Goal: Task Accomplishment & Management: Manage account settings

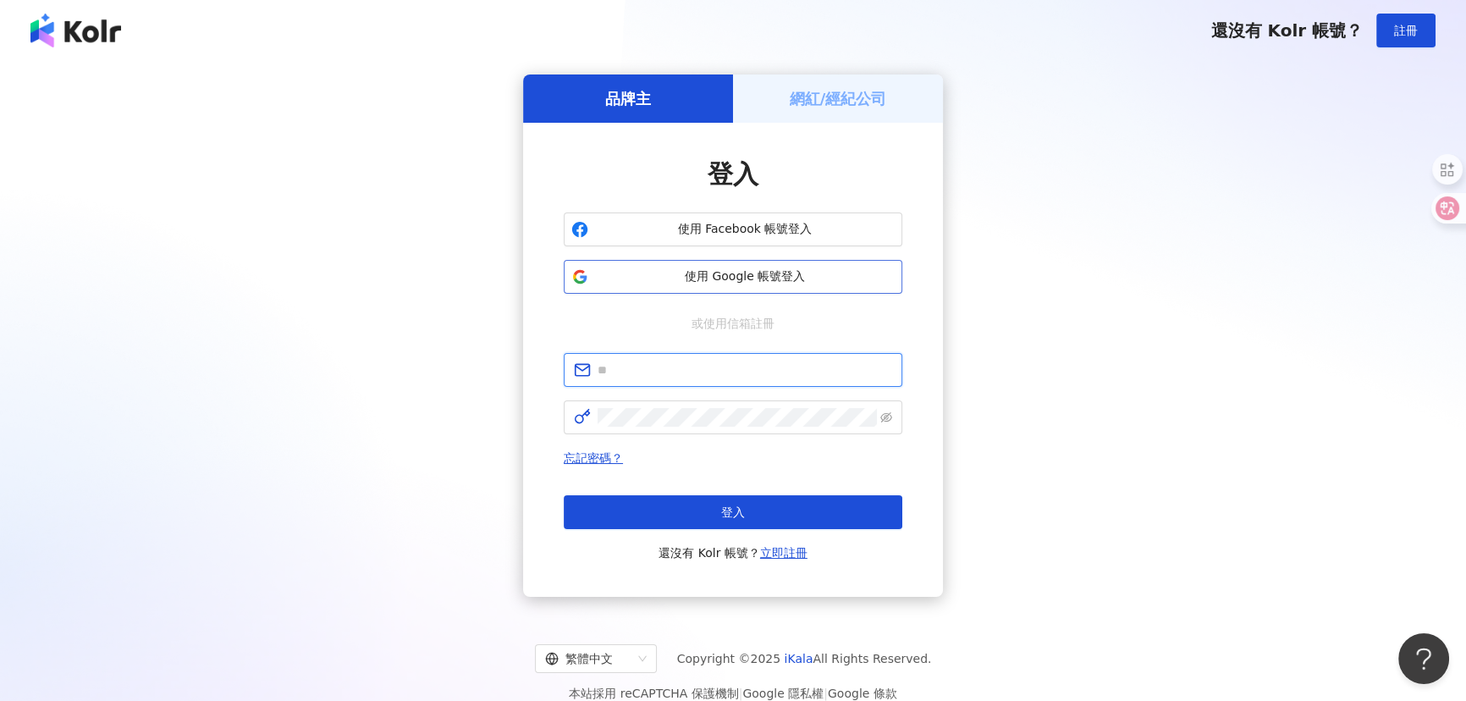
type input "**********"
click at [725, 274] on span "使用 Google 帳號登入" at bounding box center [745, 276] width 300 height 17
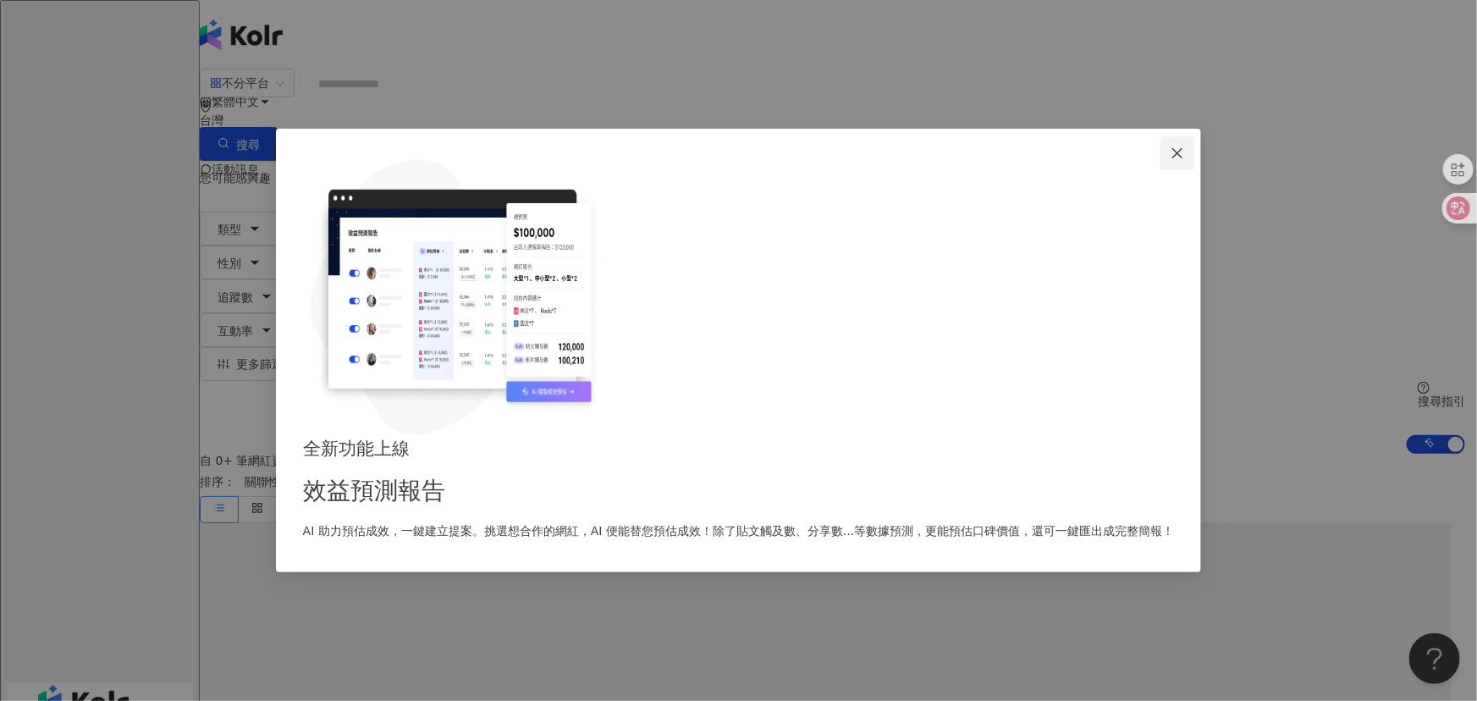
click at [1160, 170] on button "Close" at bounding box center [1177, 153] width 34 height 34
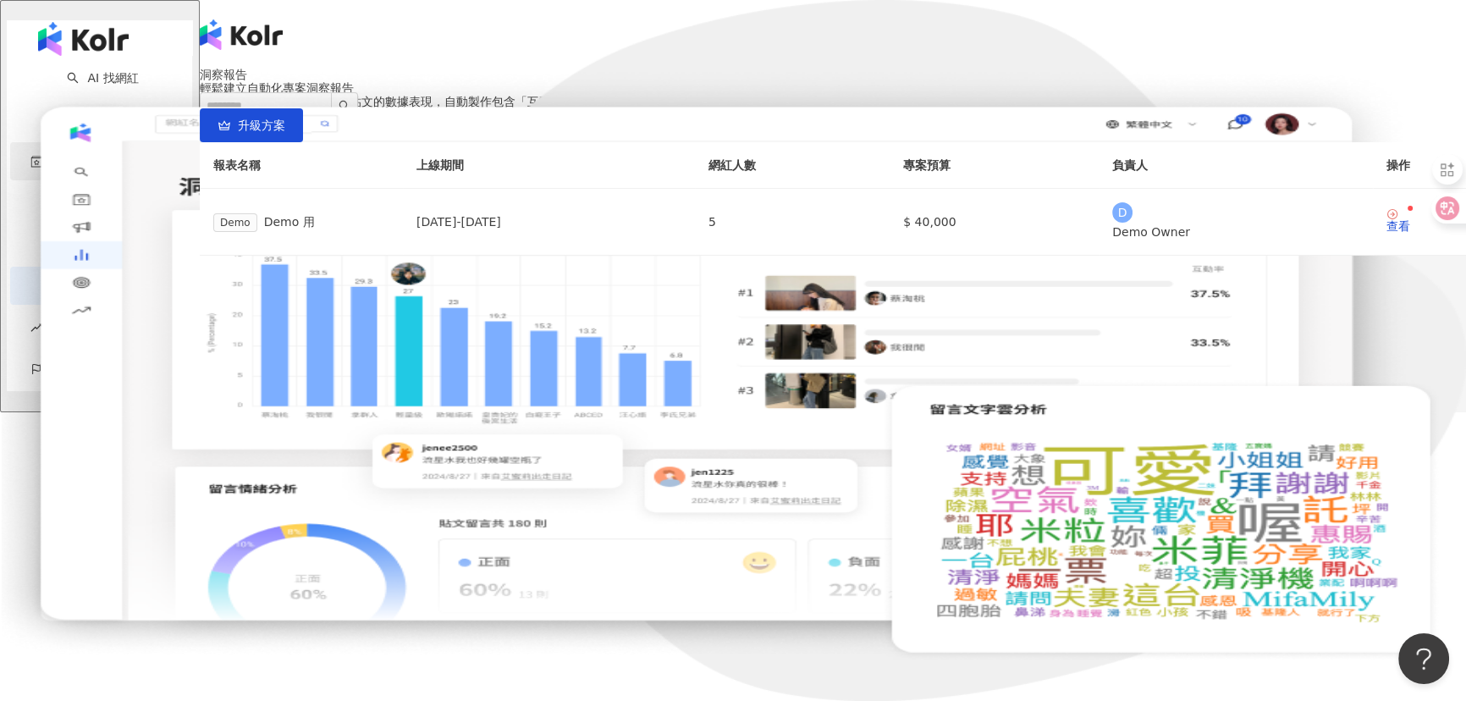
click at [70, 168] on span "資源庫" at bounding box center [69, 161] width 36 height 38
click at [90, 195] on link "網紅管理" at bounding box center [113, 188] width 47 height 14
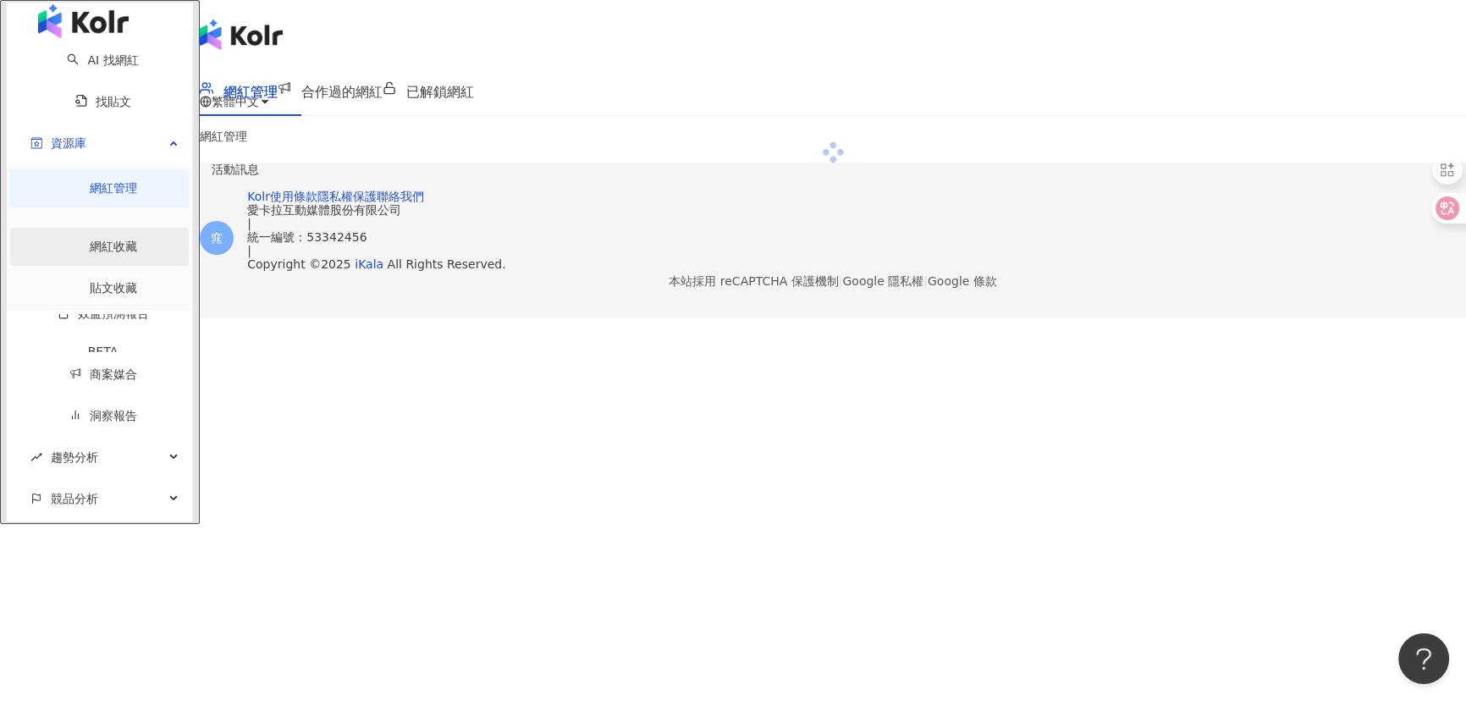
click at [95, 246] on link "網紅收藏" at bounding box center [113, 247] width 47 height 14
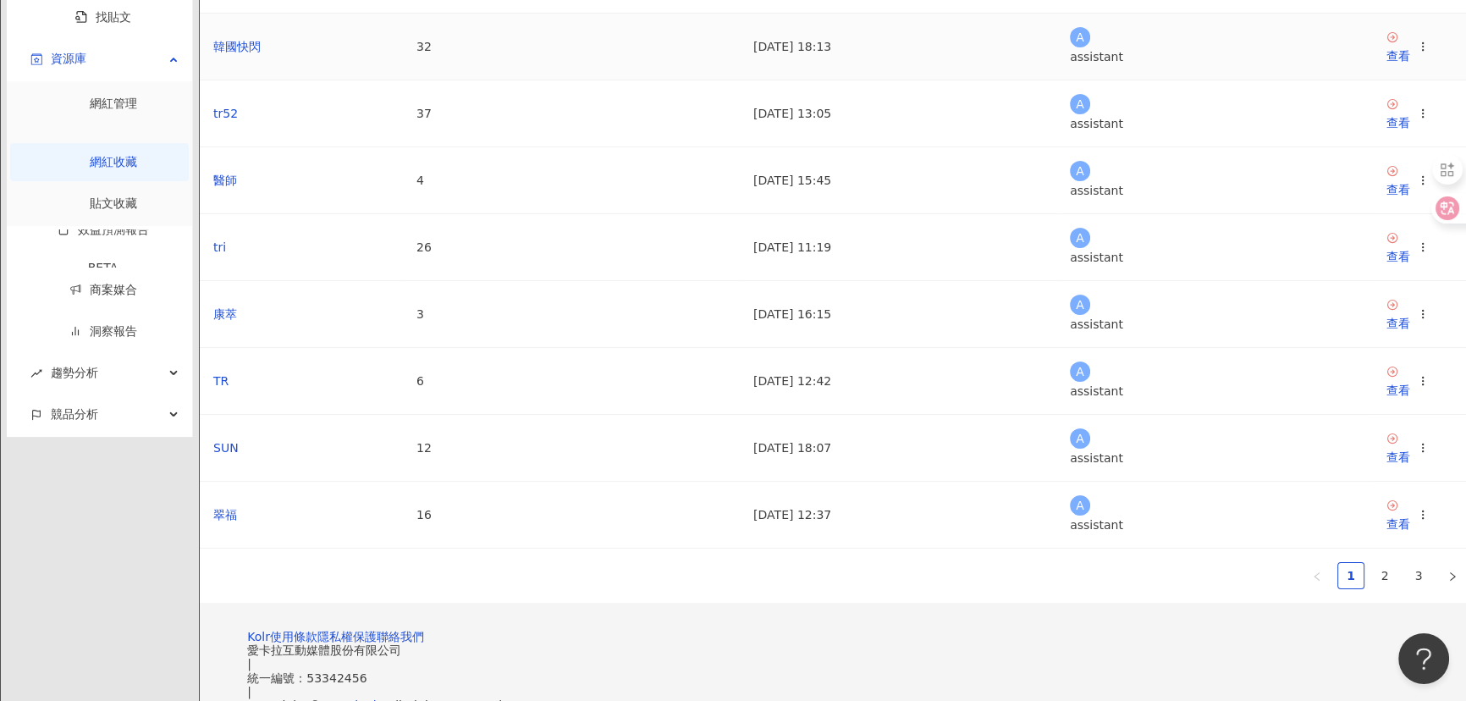
scroll to position [554, 0]
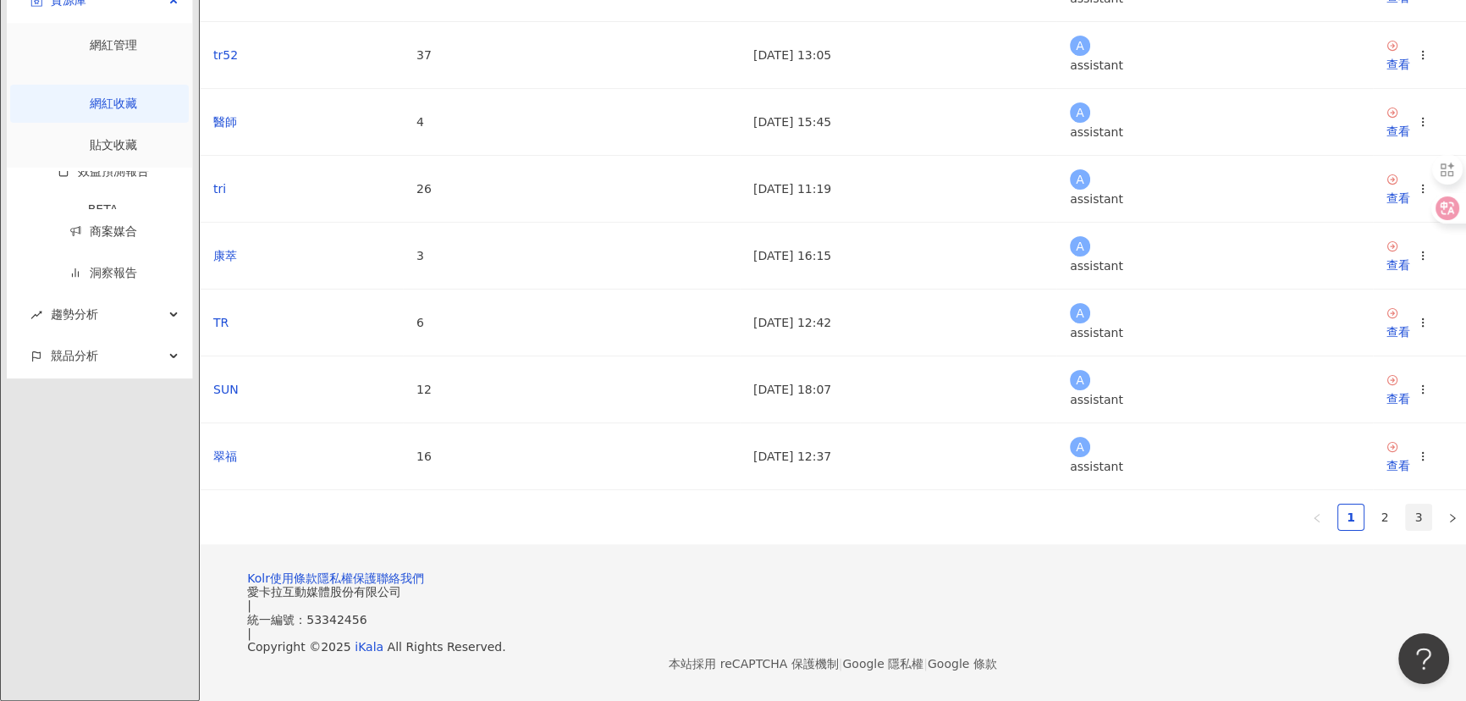
click at [1406, 504] on link "3" at bounding box center [1418, 516] width 25 height 25
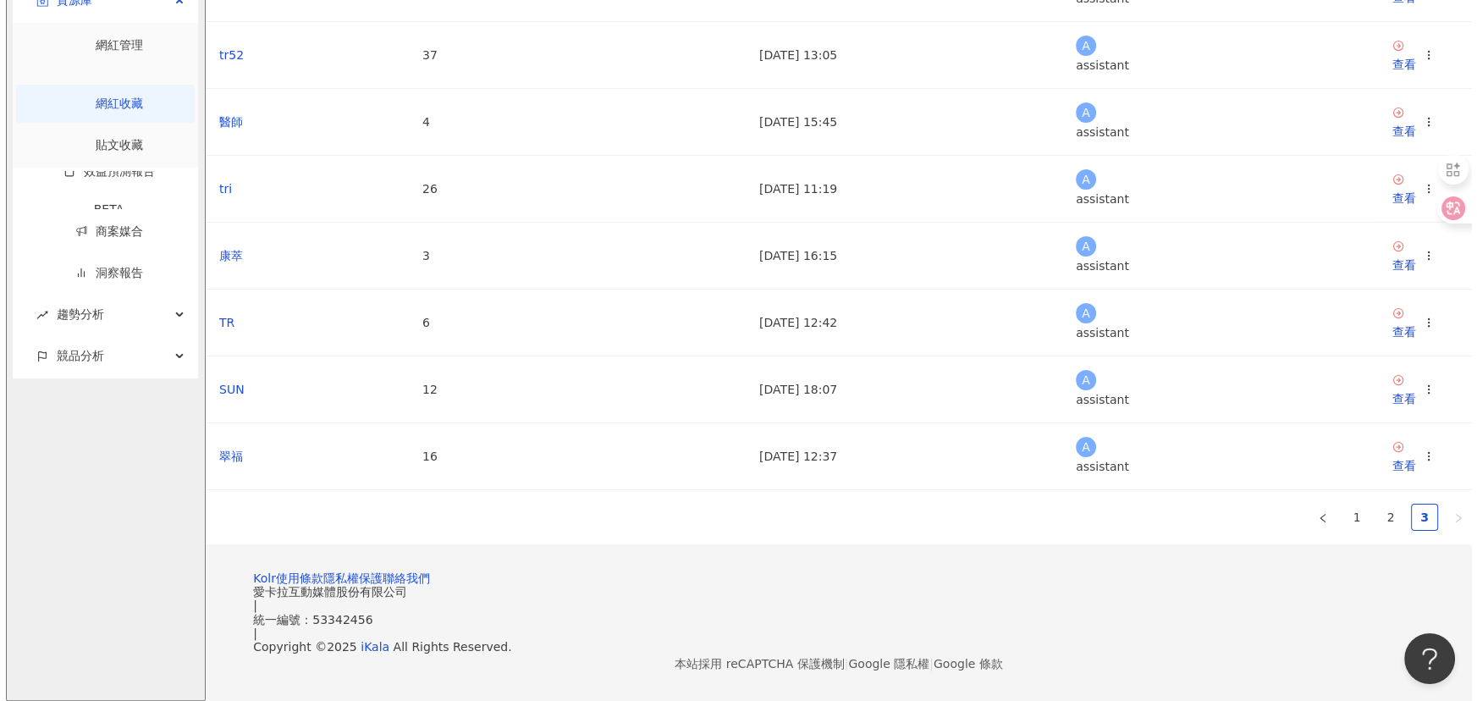
scroll to position [288, 0]
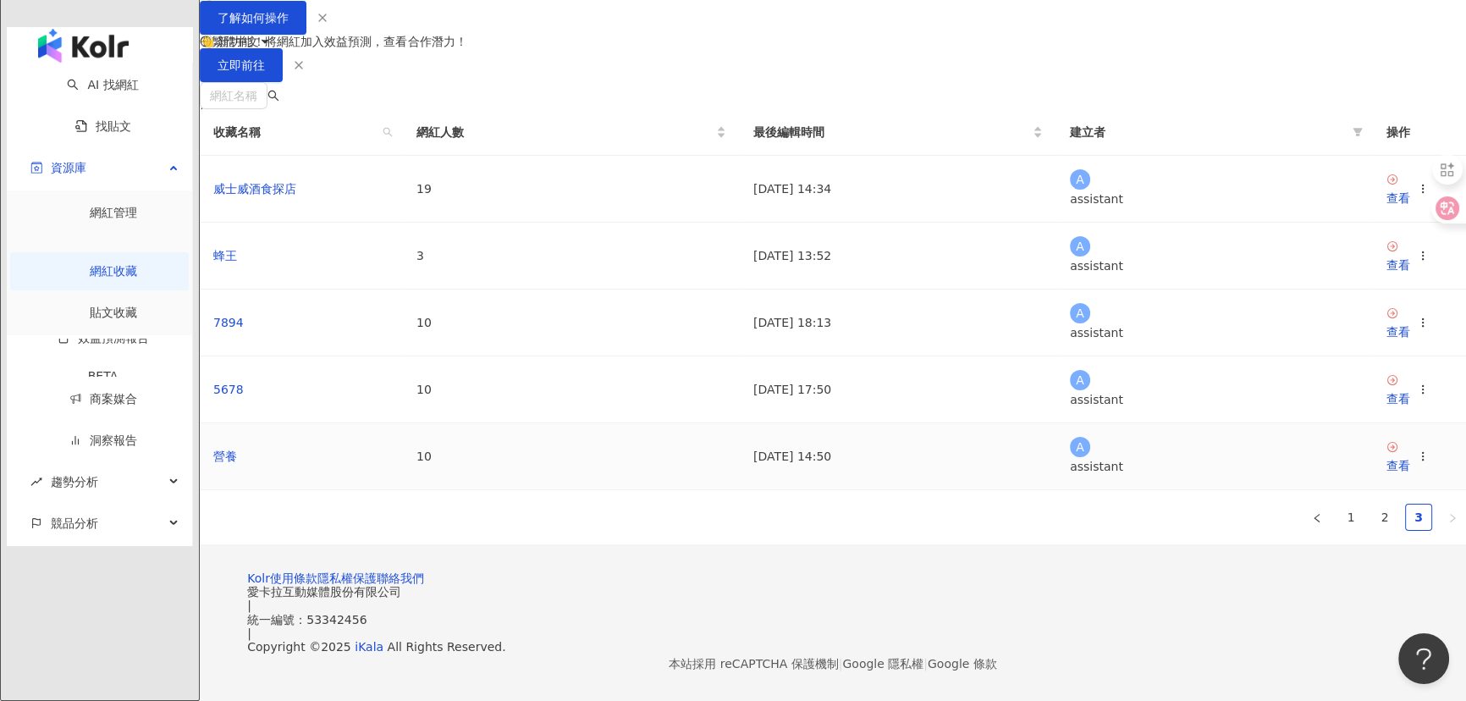
click at [1417, 450] on icon at bounding box center [1423, 456] width 12 height 12
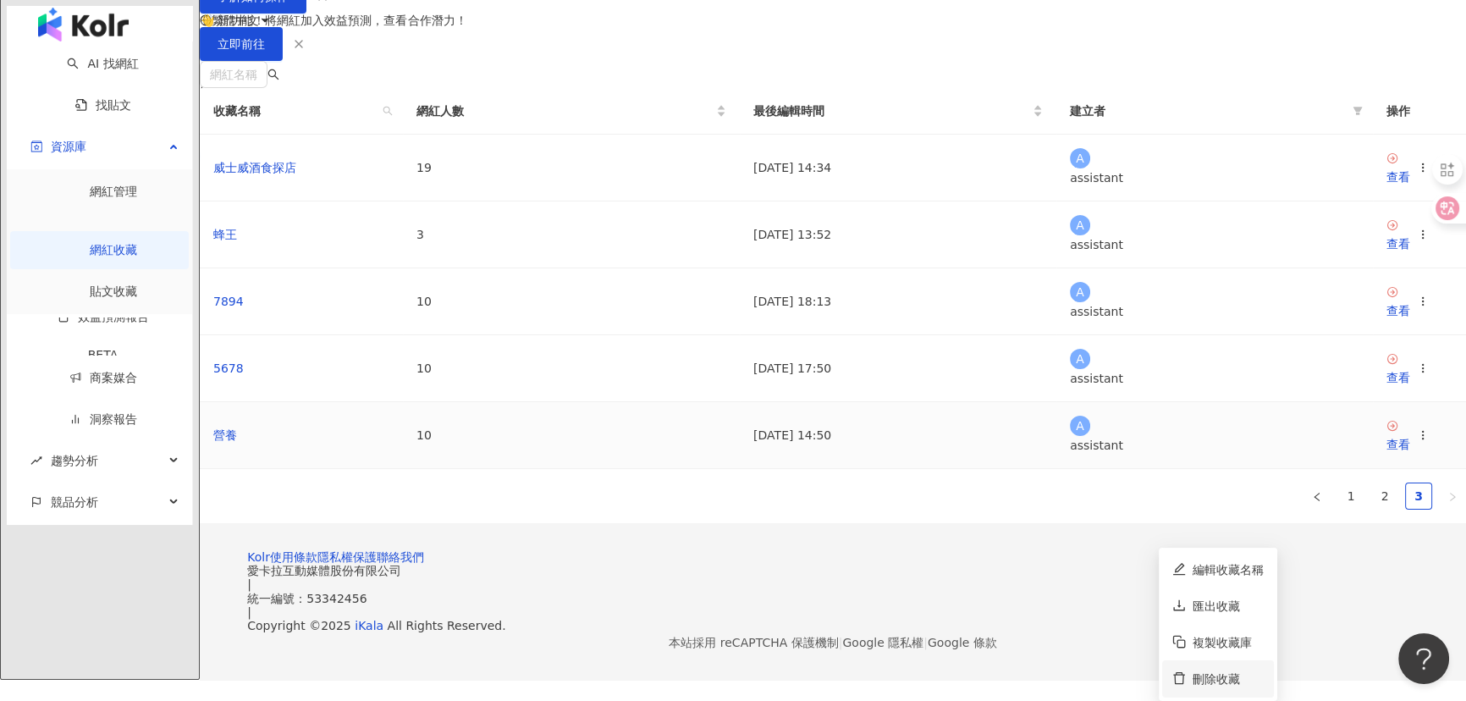
click at [1214, 669] on div "刪除收藏" at bounding box center [1228, 678] width 71 height 19
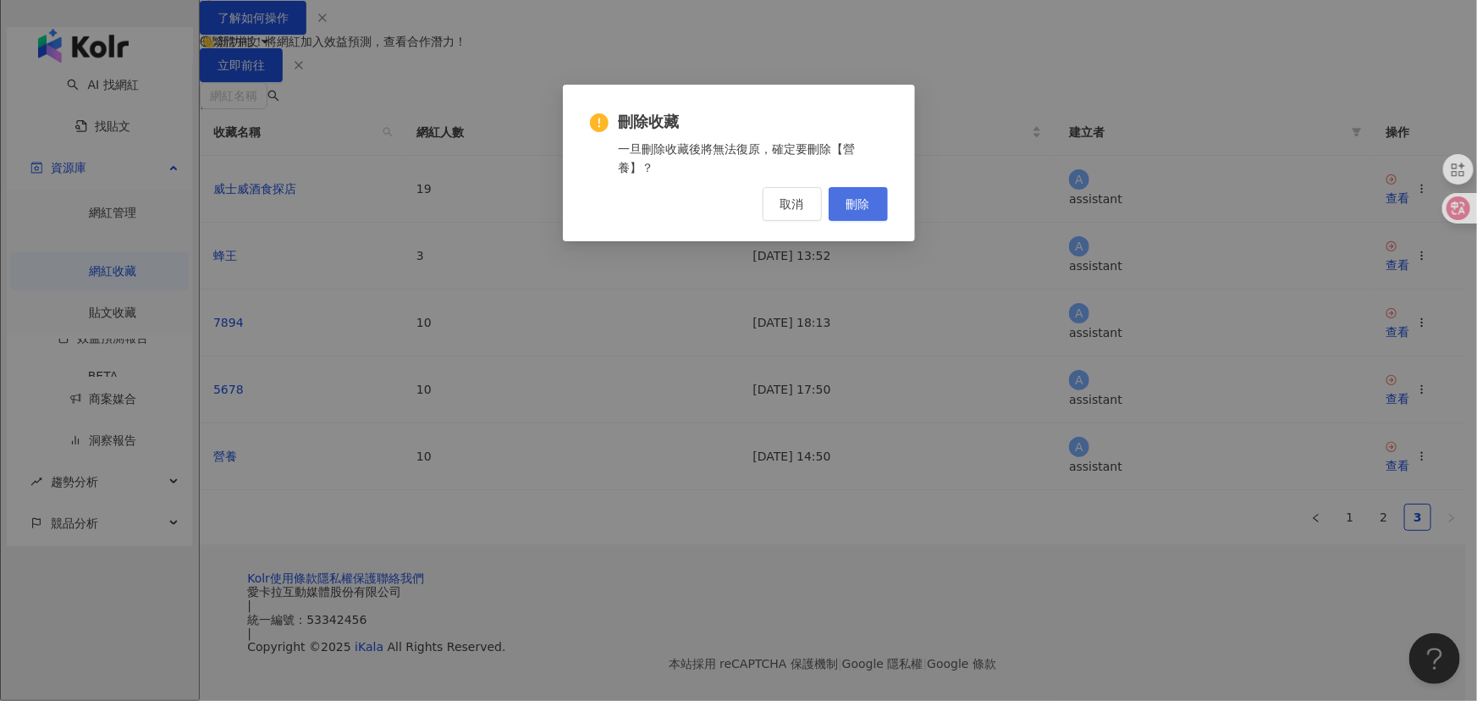
click at [857, 201] on span "刪除" at bounding box center [858, 204] width 24 height 14
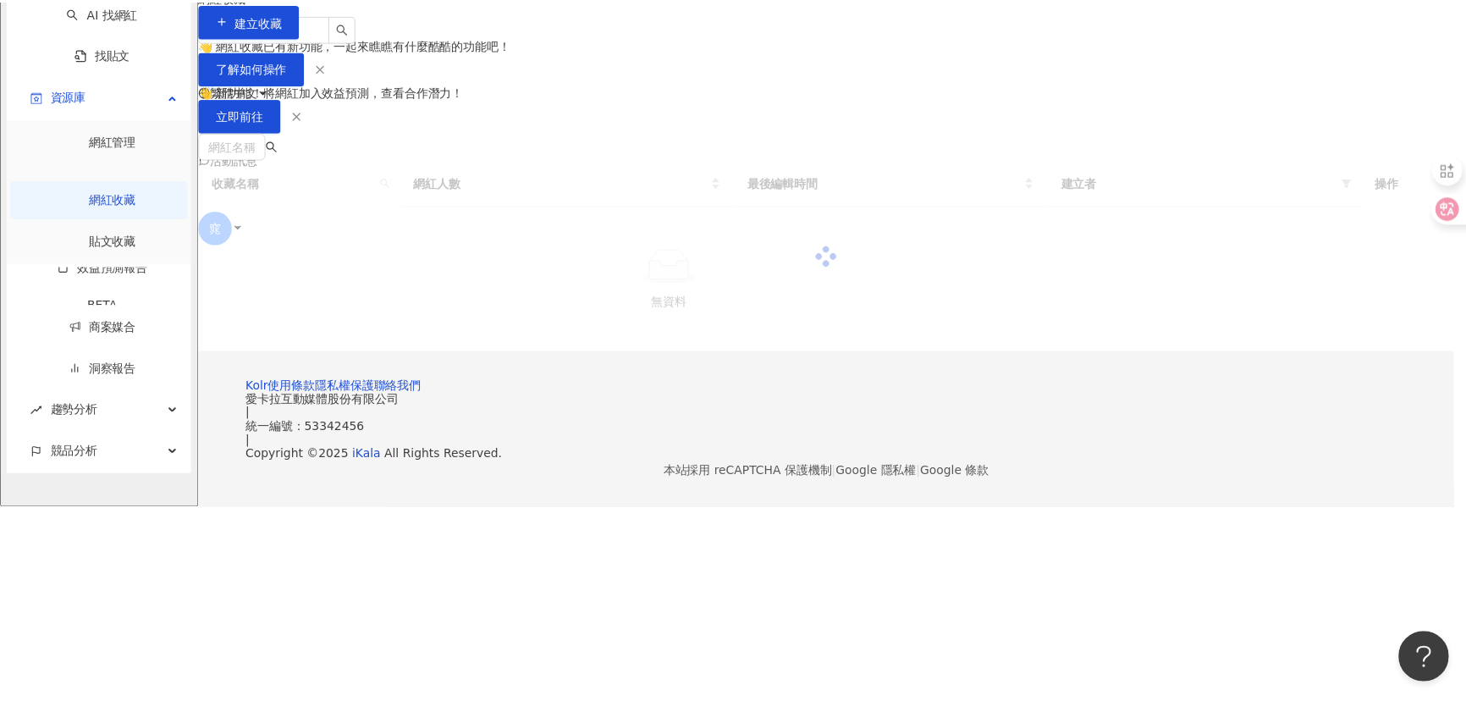
scroll to position [0, 0]
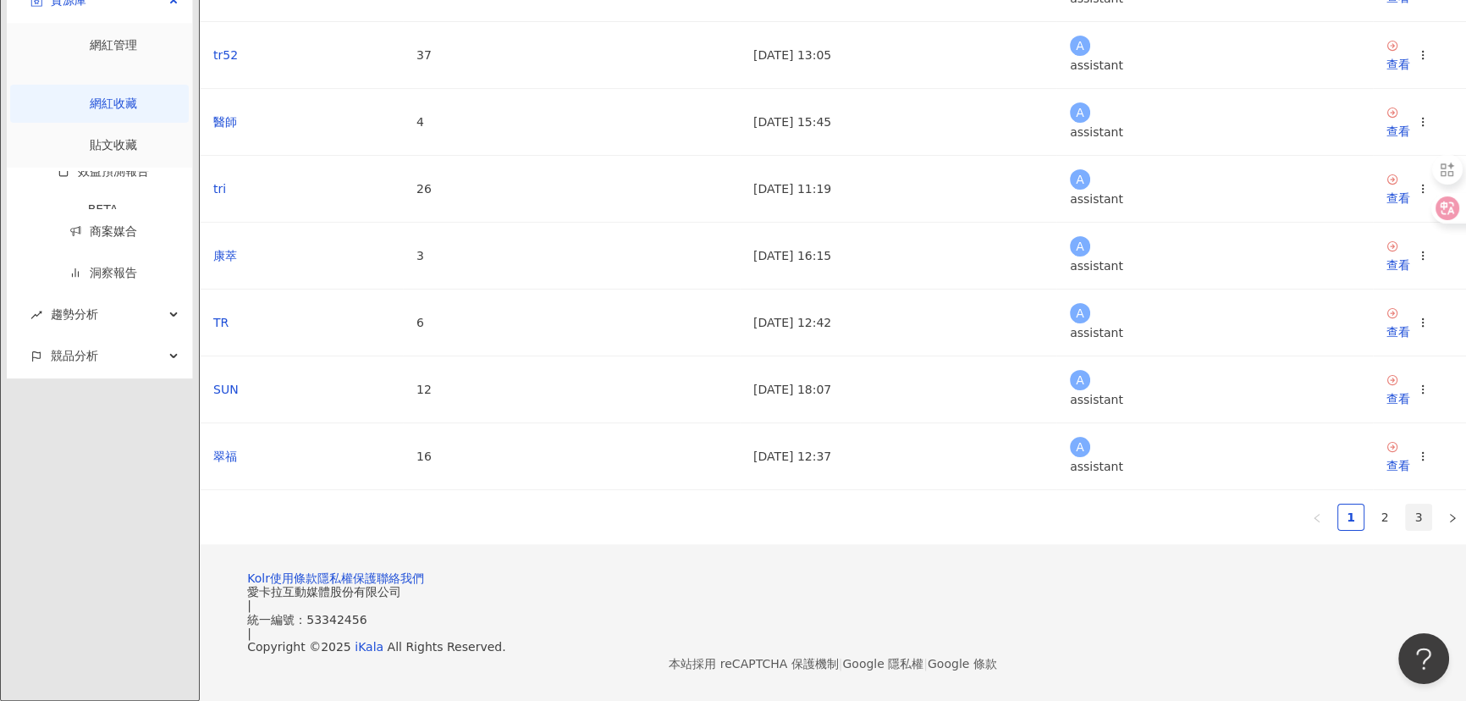
click at [1406, 504] on link "3" at bounding box center [1418, 516] width 25 height 25
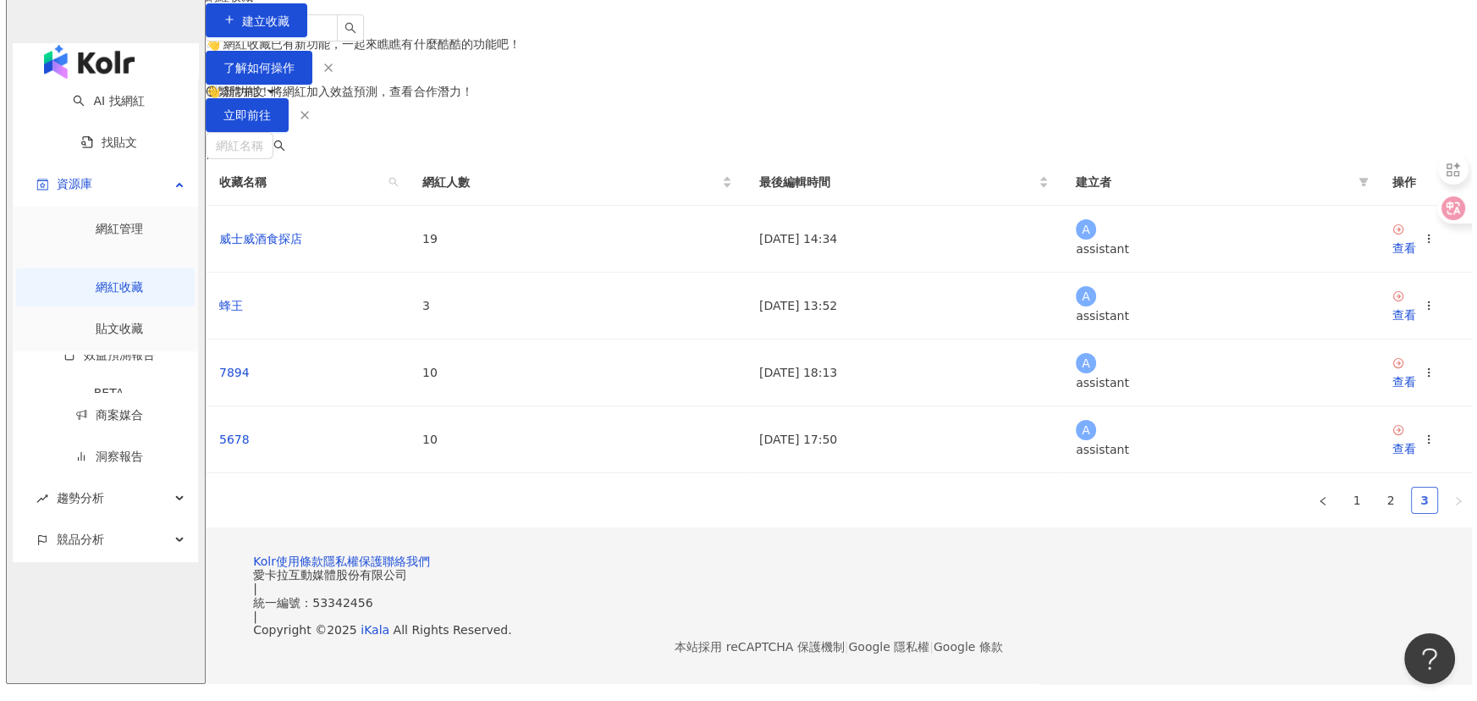
scroll to position [235, 0]
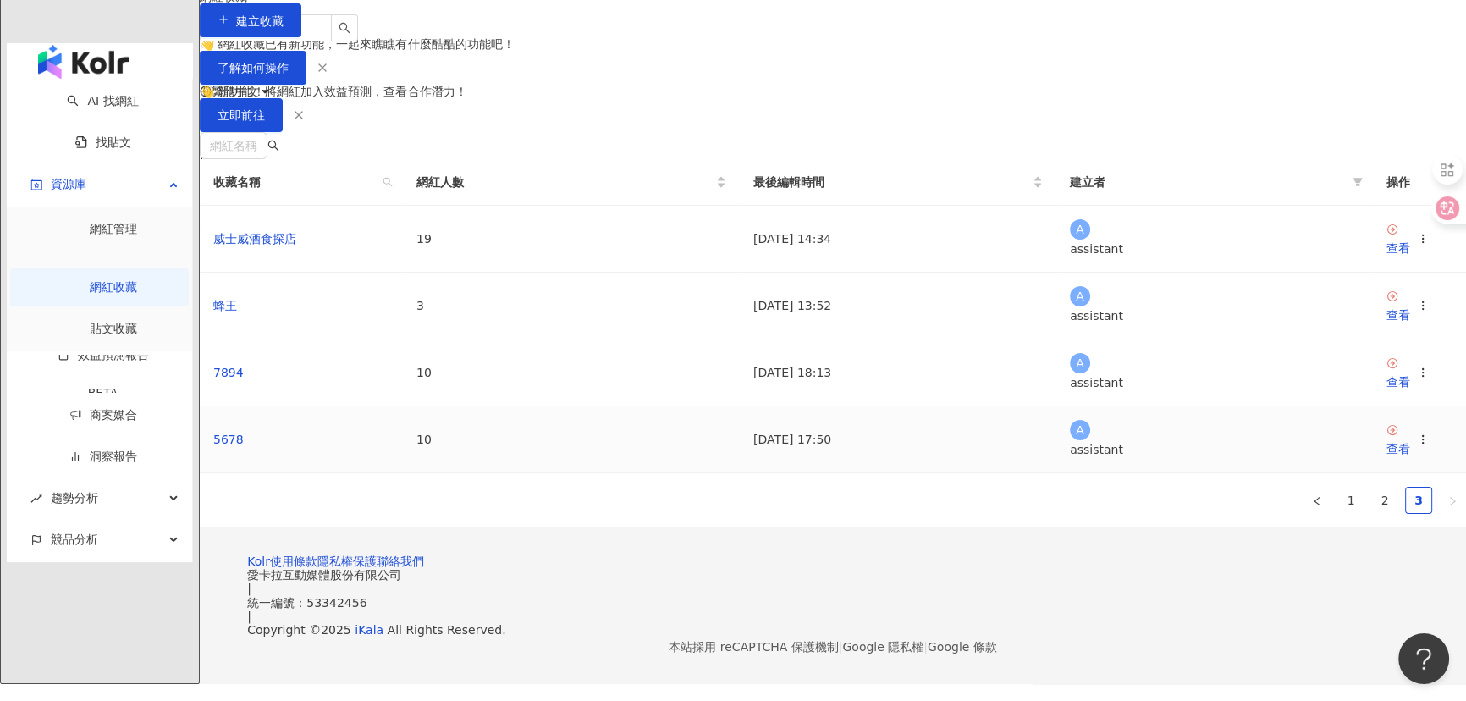
click at [1422, 435] on circle at bounding box center [1422, 435] width 1 height 1
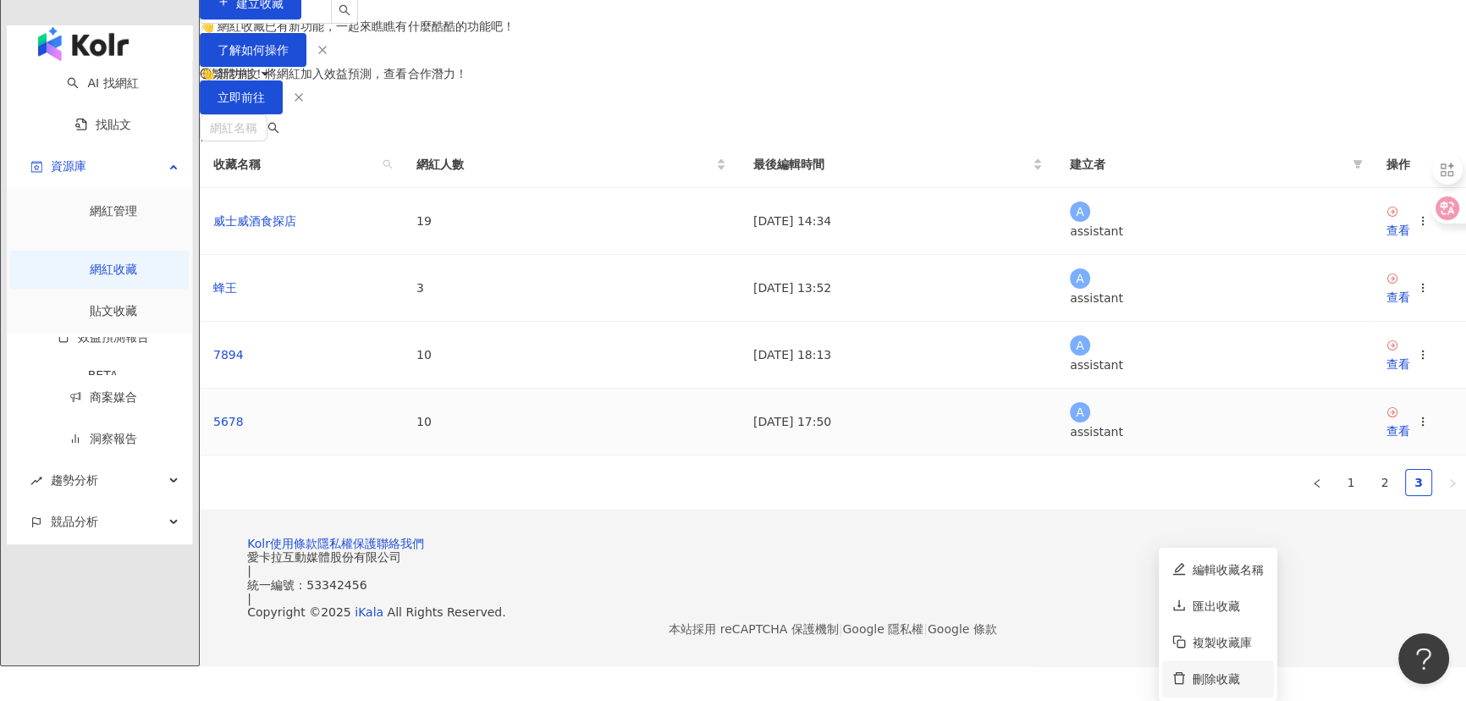
click at [1206, 669] on div "刪除收藏" at bounding box center [1228, 678] width 71 height 19
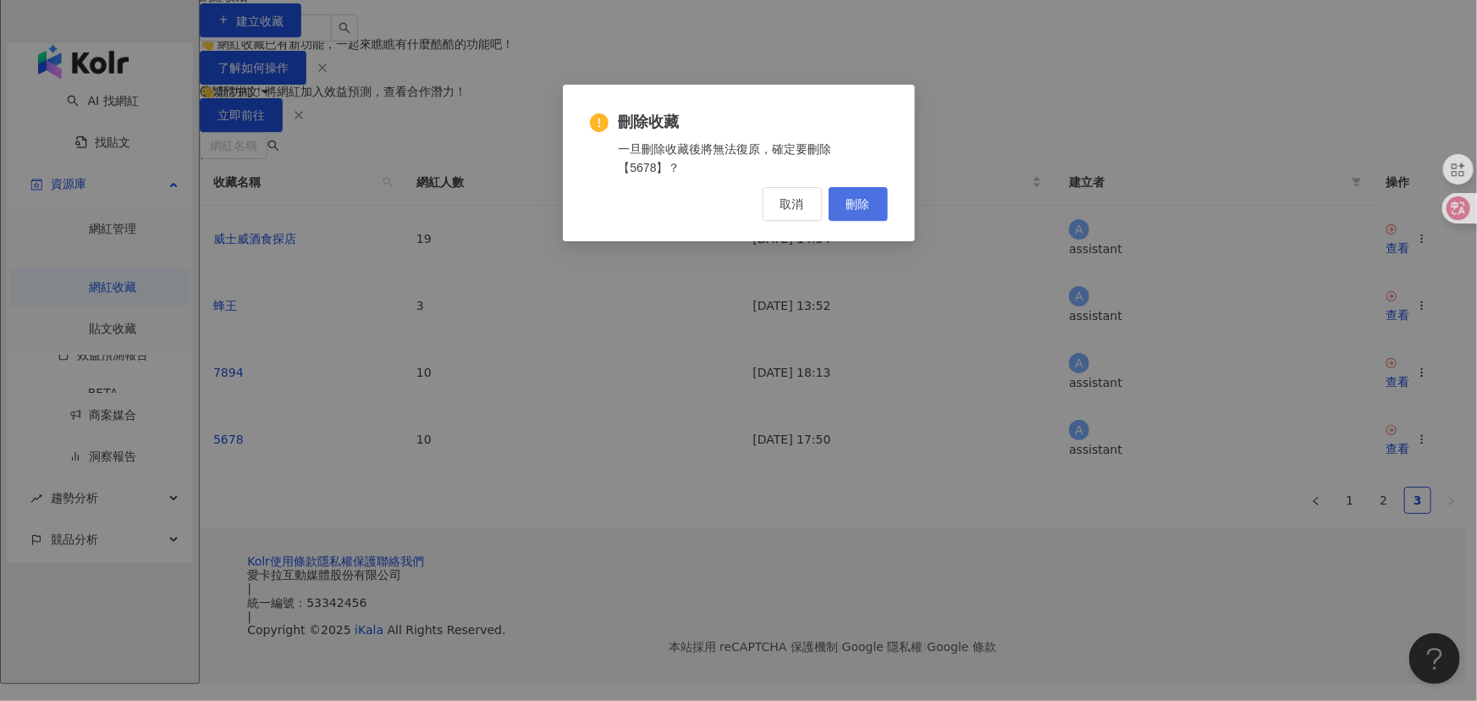
click at [859, 199] on span "刪除" at bounding box center [858, 204] width 24 height 14
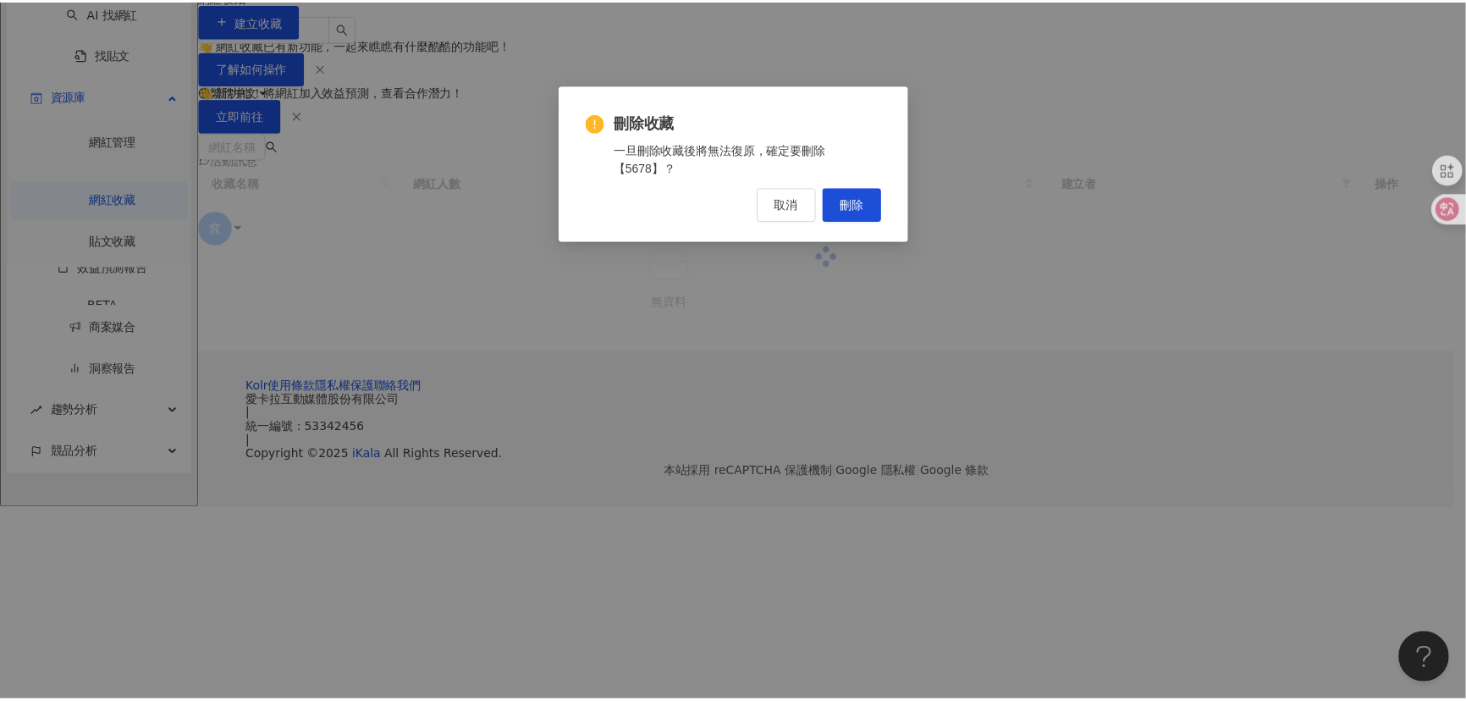
scroll to position [0, 0]
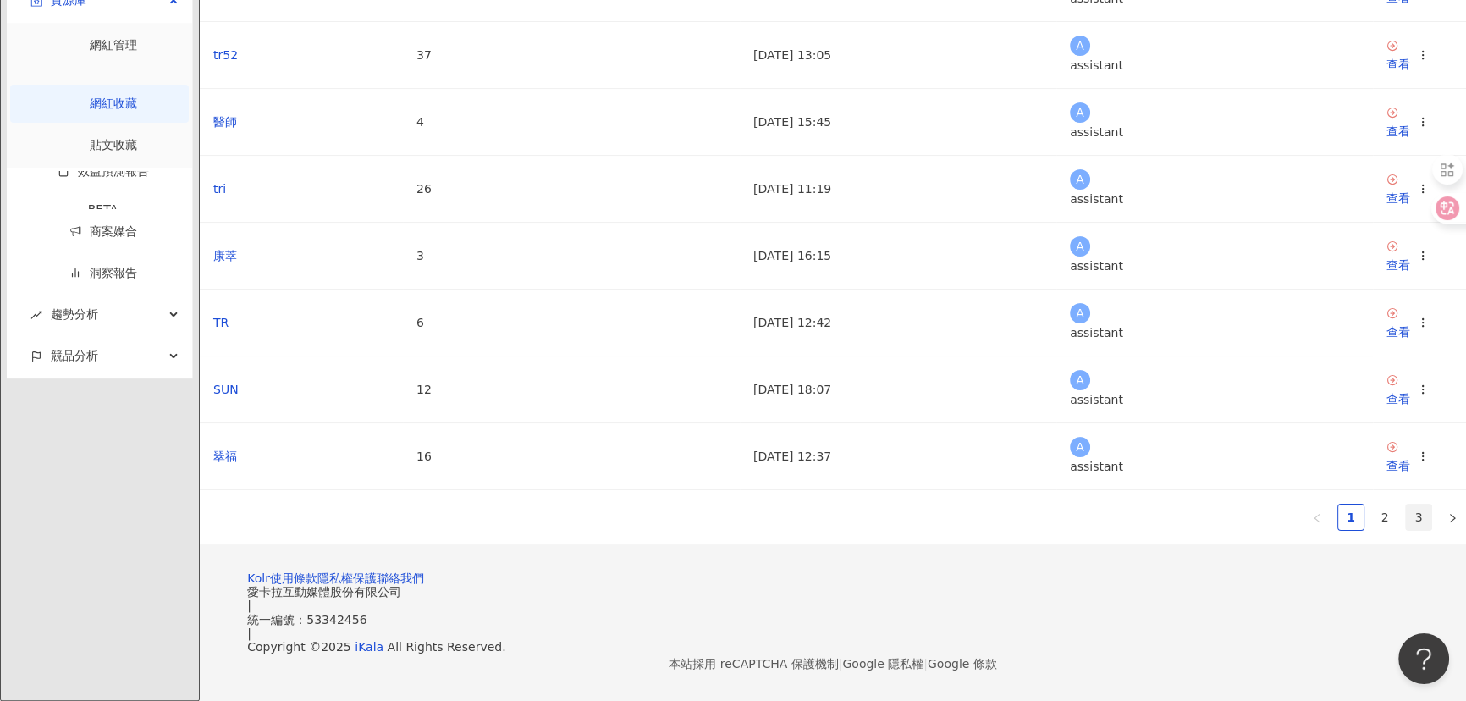
click at [1406, 504] on link "3" at bounding box center [1418, 516] width 25 height 25
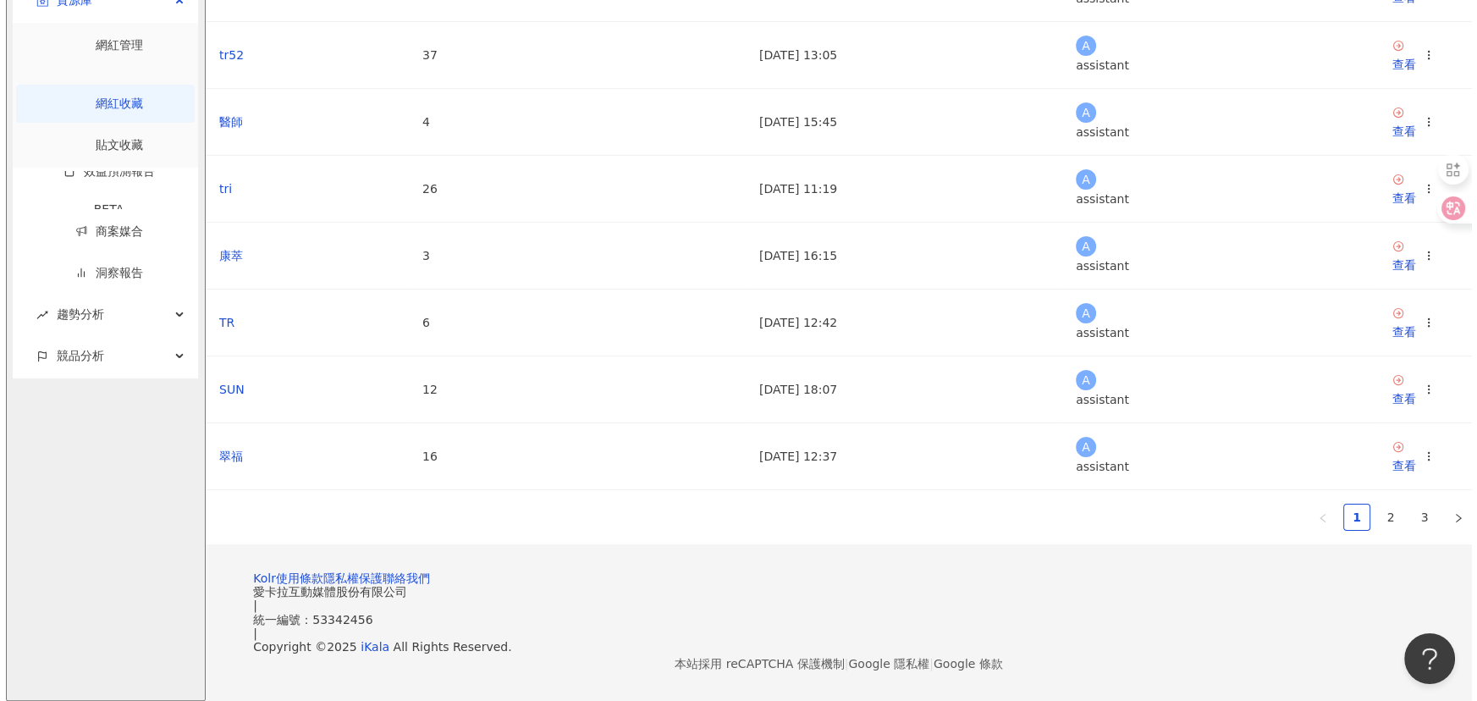
scroll to position [182, 0]
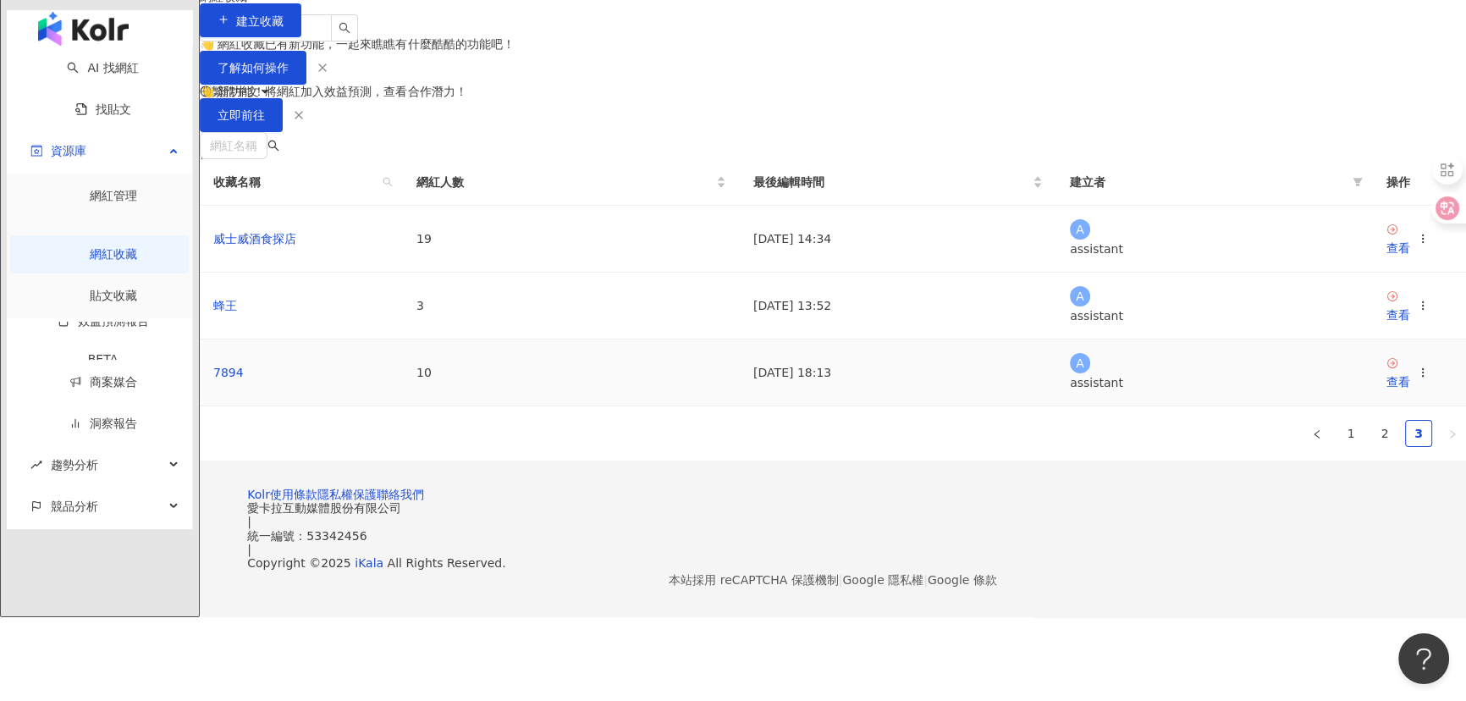
click at [1373, 396] on td "查看" at bounding box center [1419, 372] width 93 height 67
click at [1417, 378] on icon at bounding box center [1423, 372] width 12 height 12
click at [1235, 634] on div "刪除收藏" at bounding box center [1228, 643] width 71 height 19
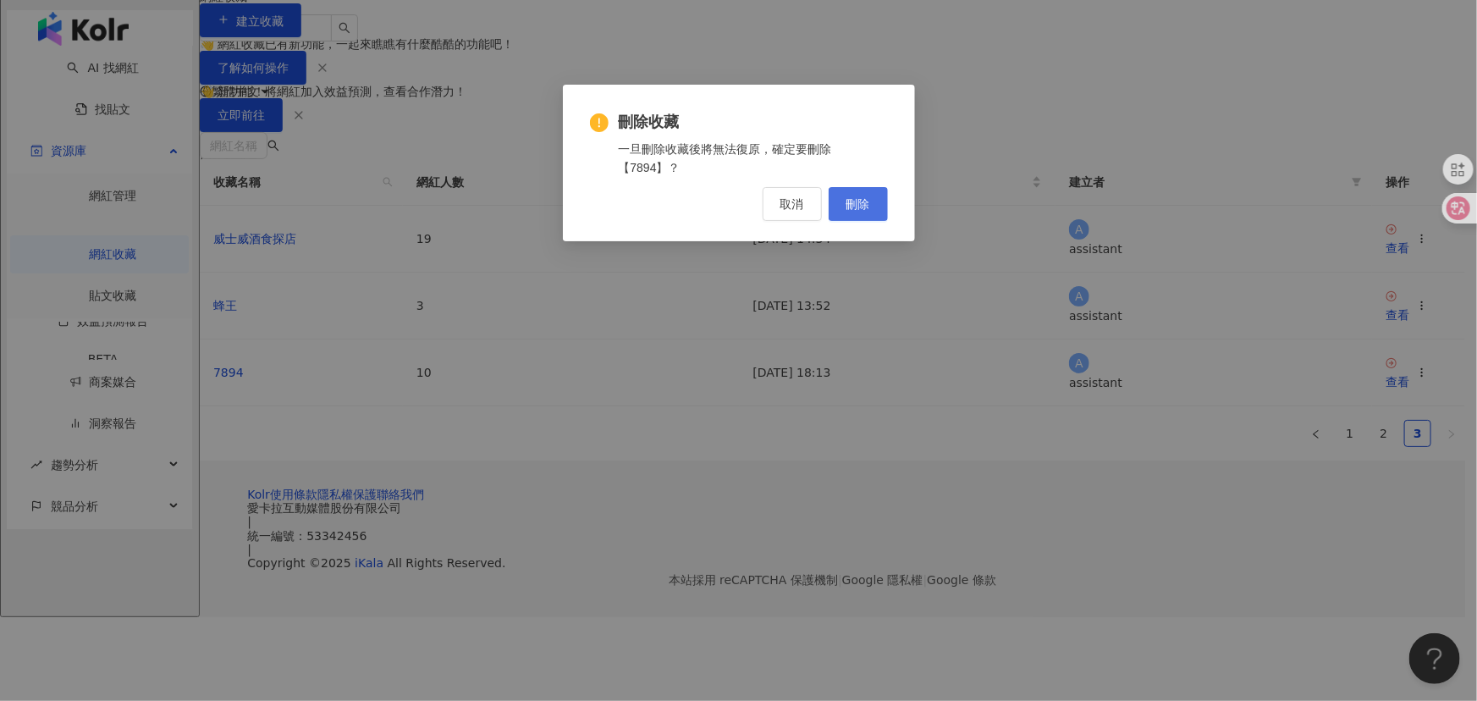
click at [872, 216] on button "刪除" at bounding box center [858, 204] width 59 height 34
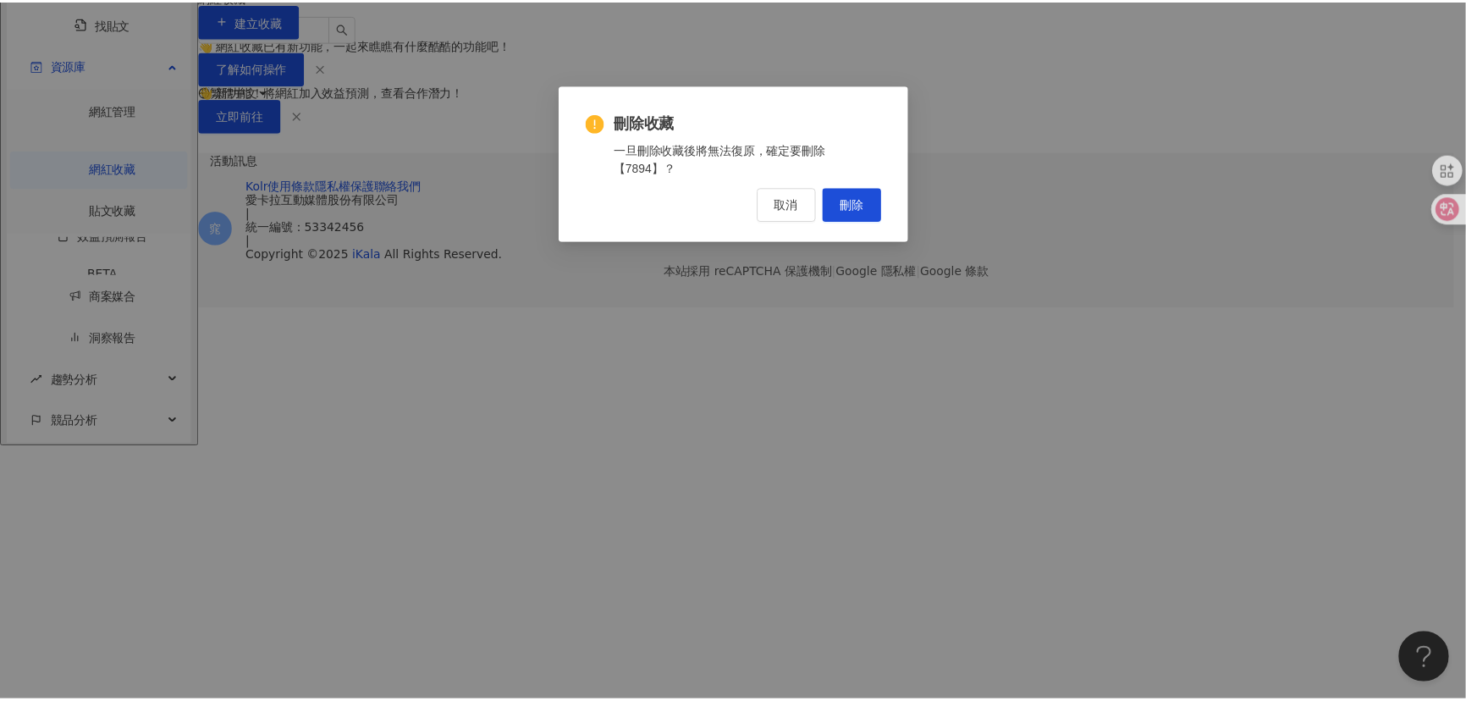
scroll to position [0, 0]
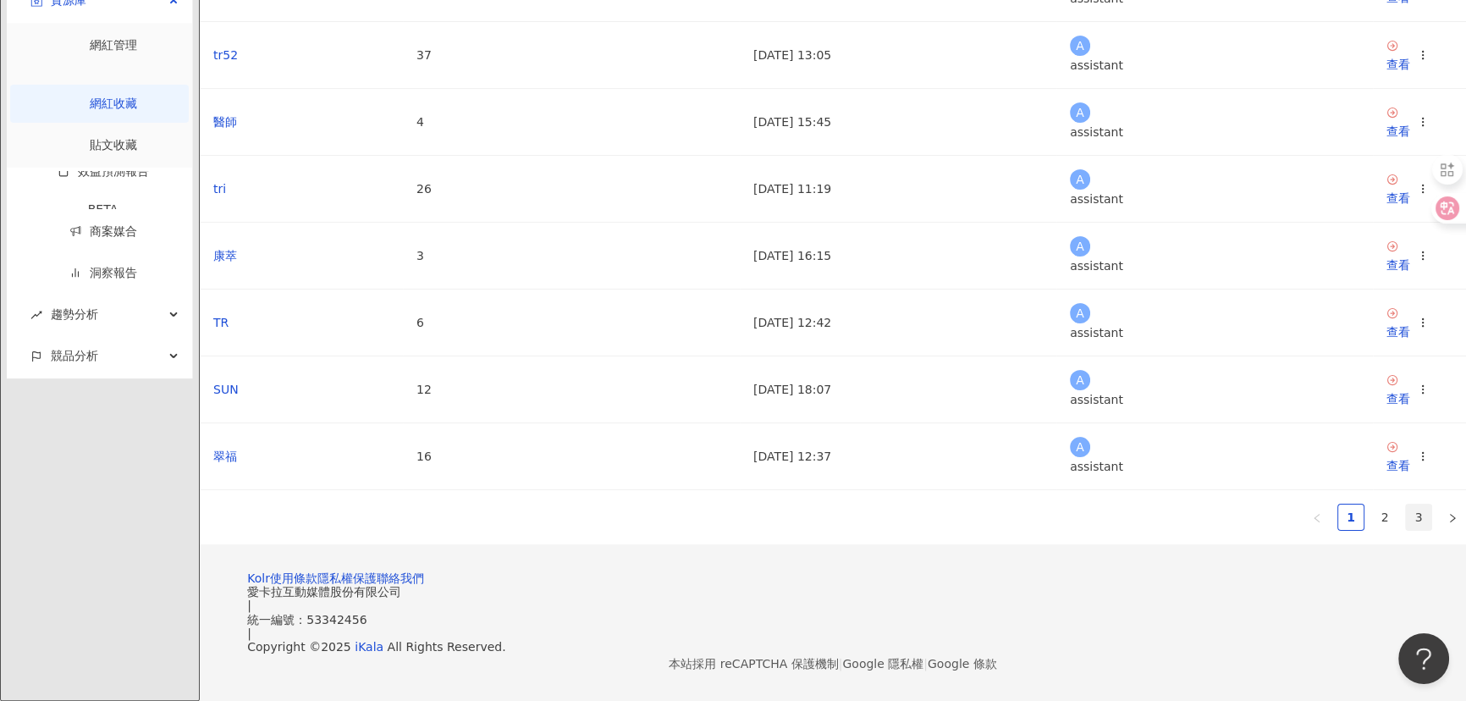
click at [1406, 504] on link "3" at bounding box center [1418, 516] width 25 height 25
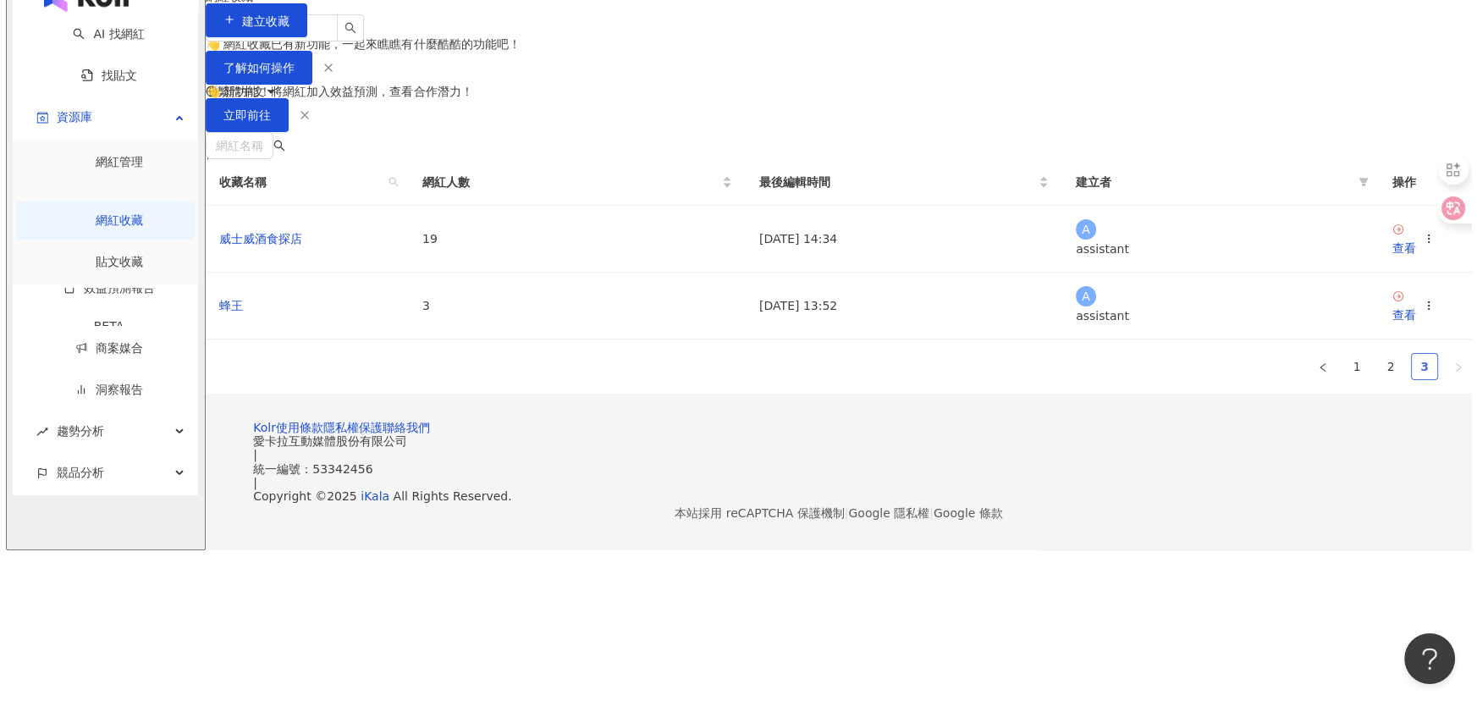
scroll to position [129, 0]
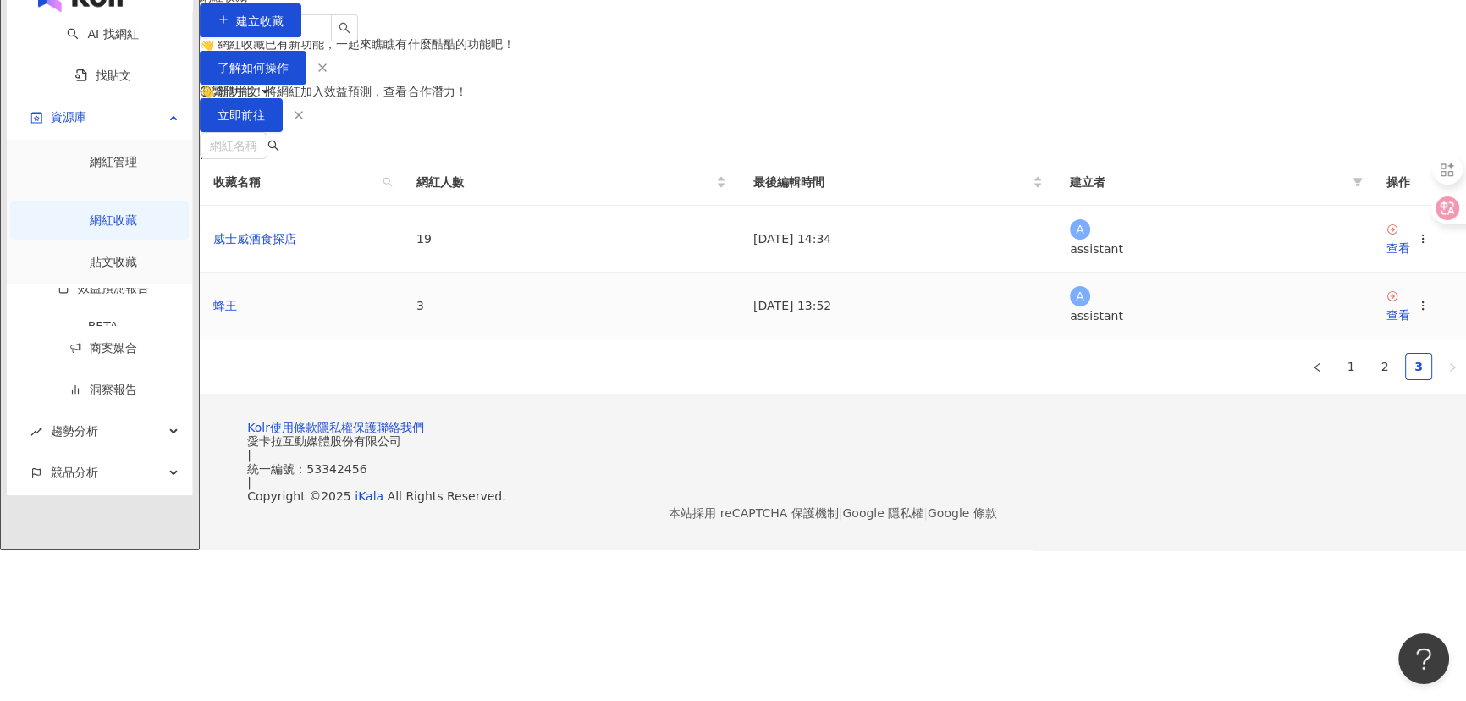
click at [1373, 339] on td "查看" at bounding box center [1419, 306] width 93 height 67
click at [1417, 311] on icon at bounding box center [1423, 306] width 12 height 12
click at [1215, 571] on li "刪除收藏" at bounding box center [1218, 589] width 112 height 36
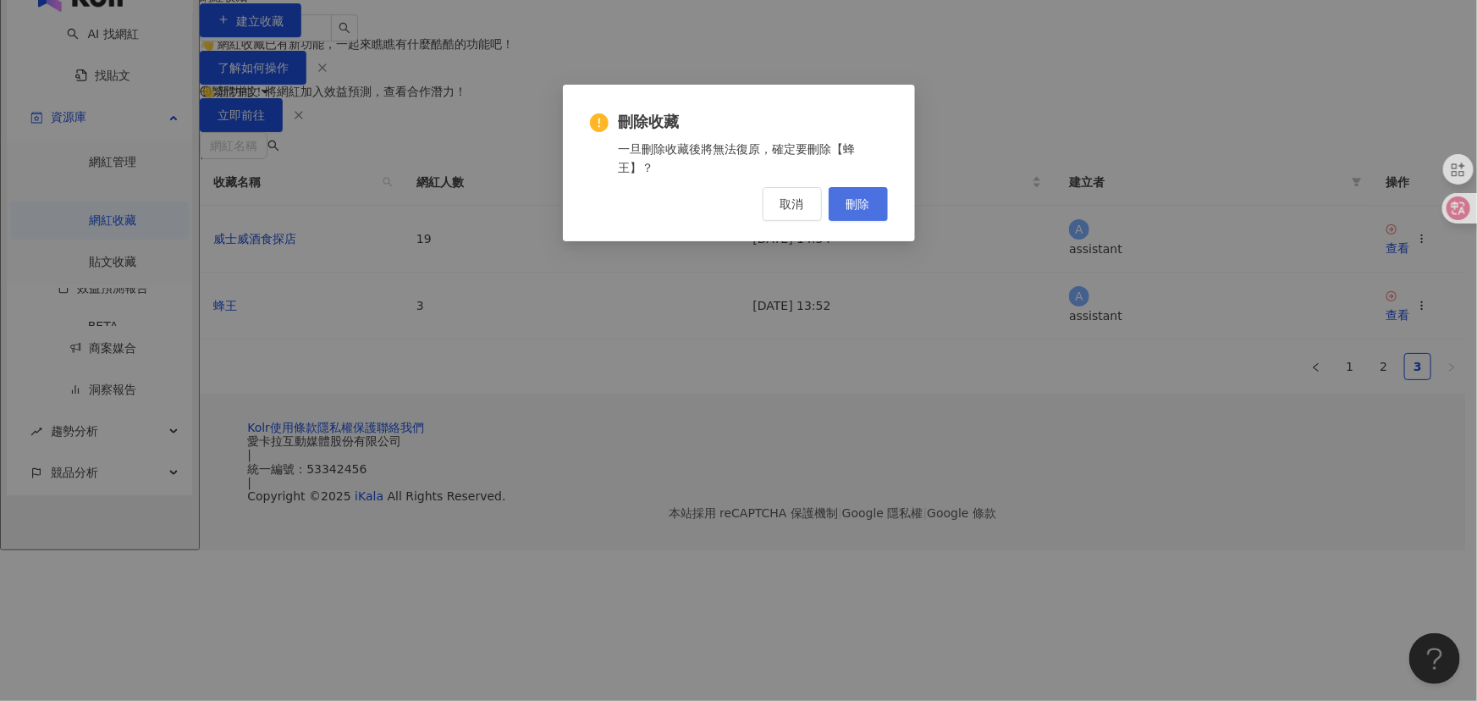
click at [869, 201] on span "刪除" at bounding box center [858, 204] width 24 height 14
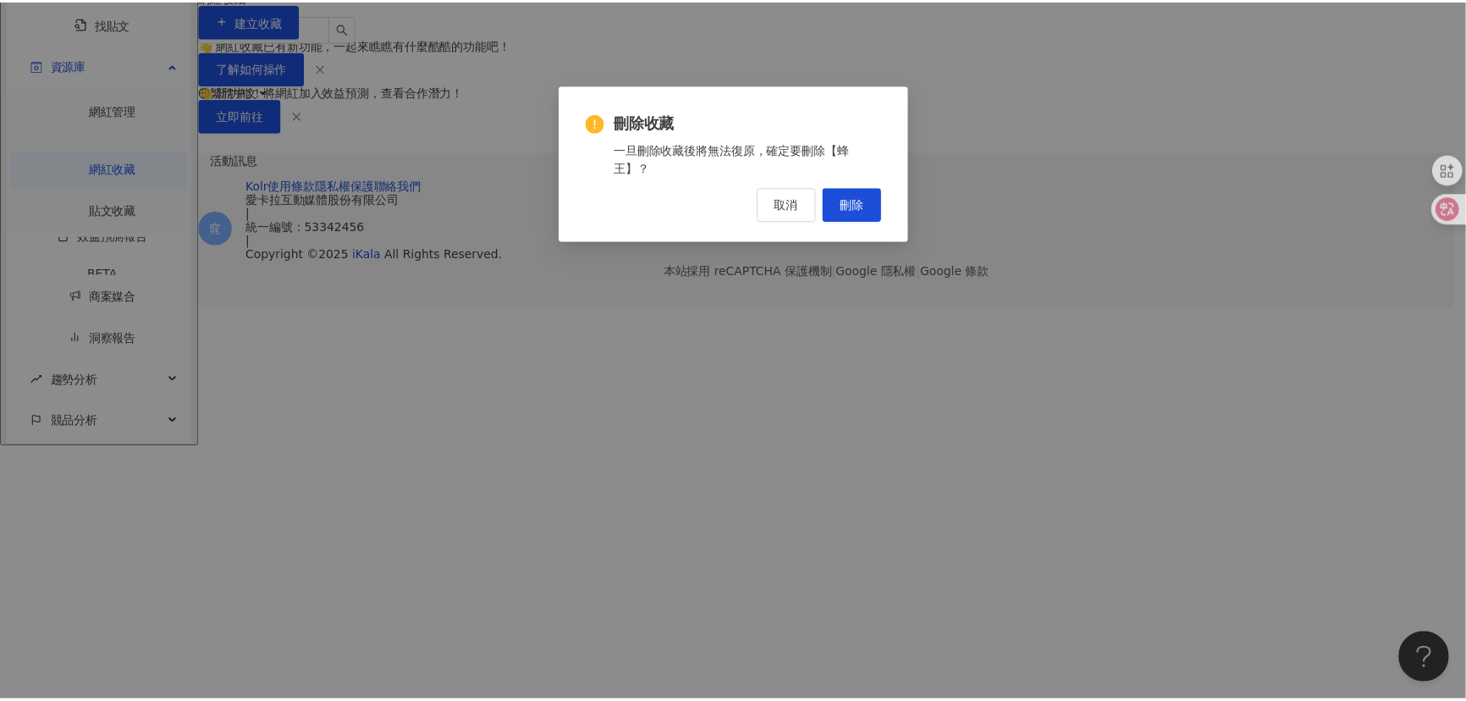
scroll to position [0, 0]
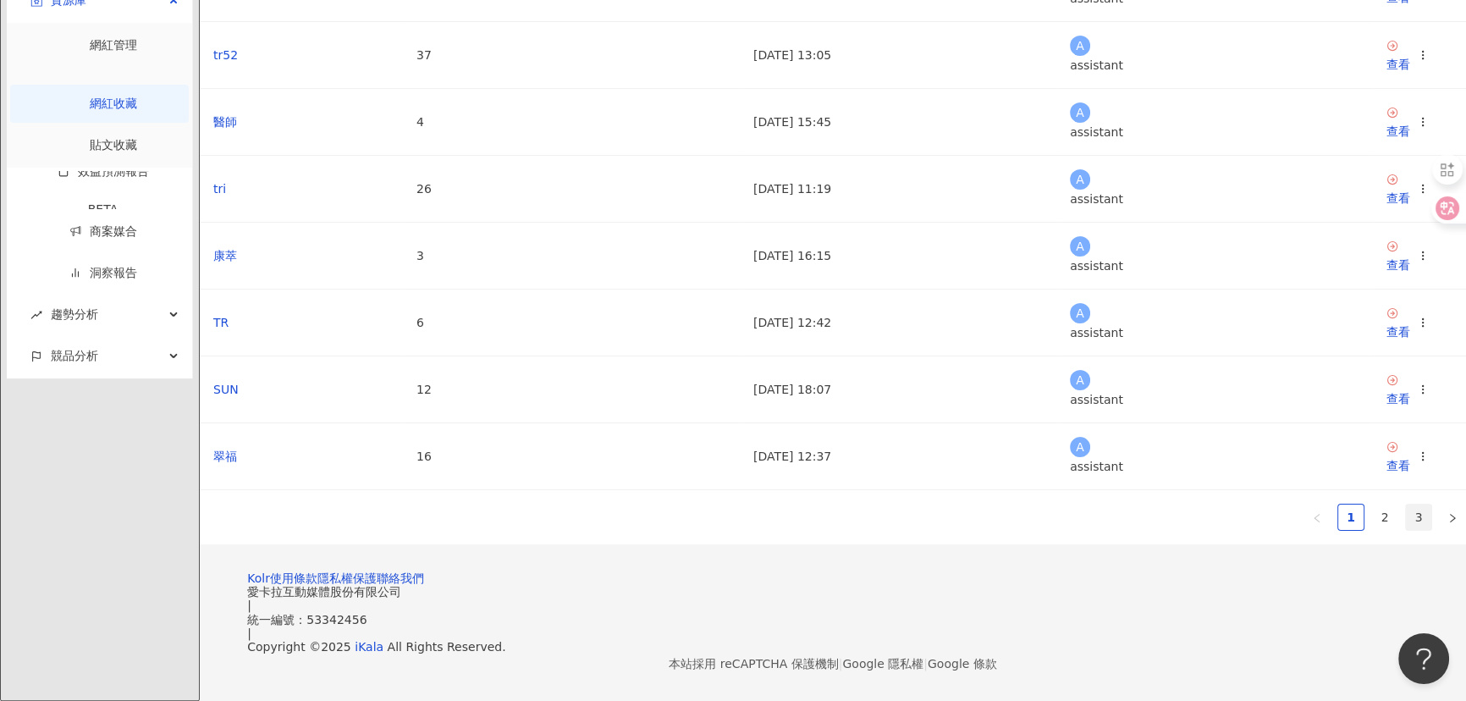
click at [1406, 504] on link "3" at bounding box center [1418, 516] width 25 height 25
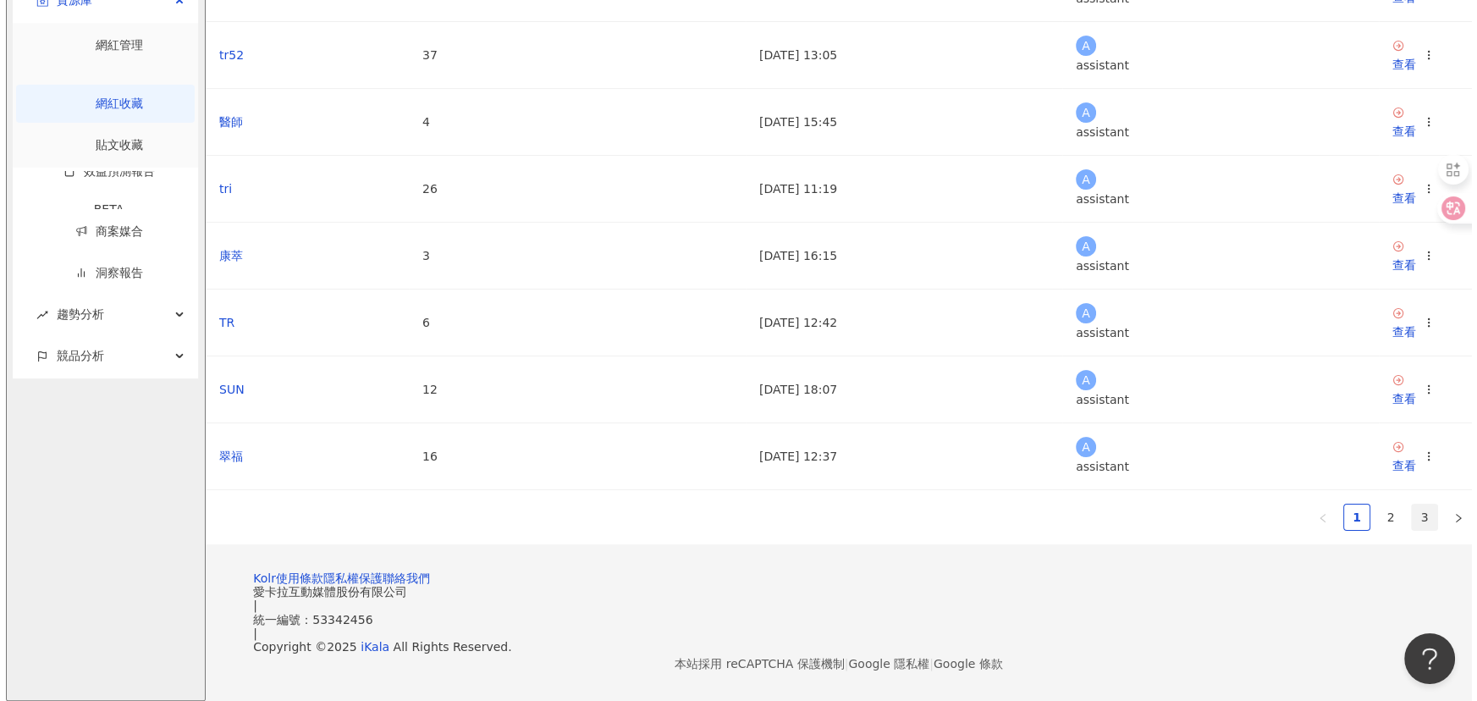
scroll to position [77, 0]
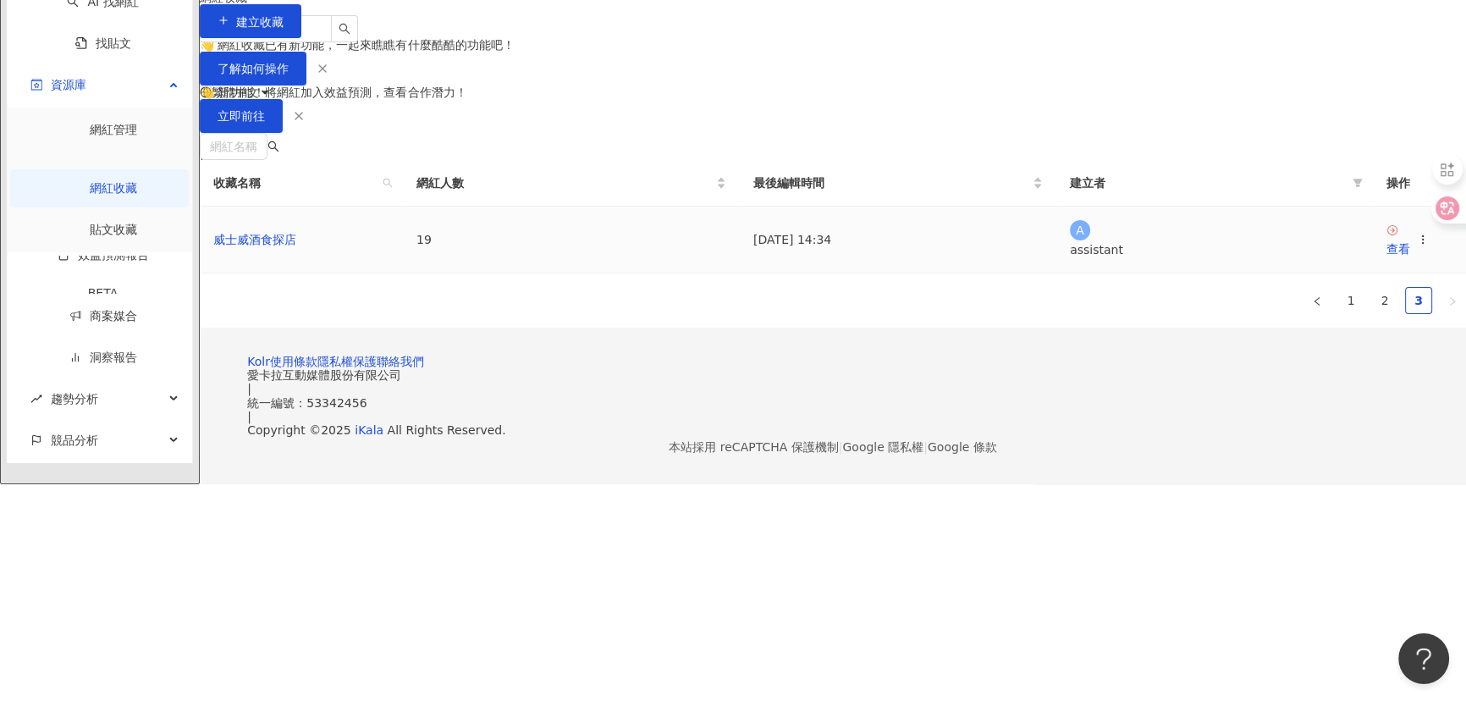
click at [1417, 249] on div at bounding box center [1423, 239] width 12 height 19
click at [1417, 245] on icon at bounding box center [1423, 240] width 12 height 12
click at [1221, 533] on div "刪除收藏" at bounding box center [1228, 537] width 71 height 19
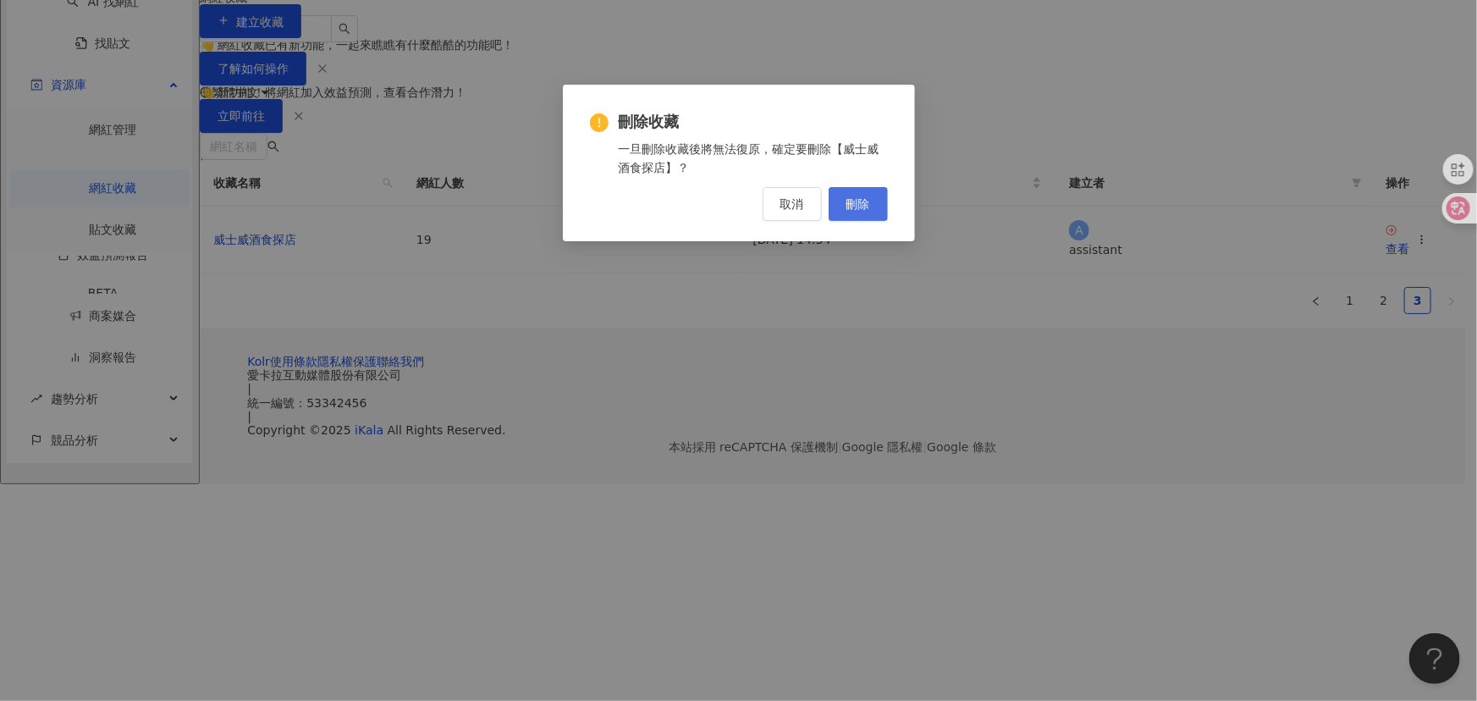
click at [857, 197] on span "刪除" at bounding box center [858, 204] width 24 height 14
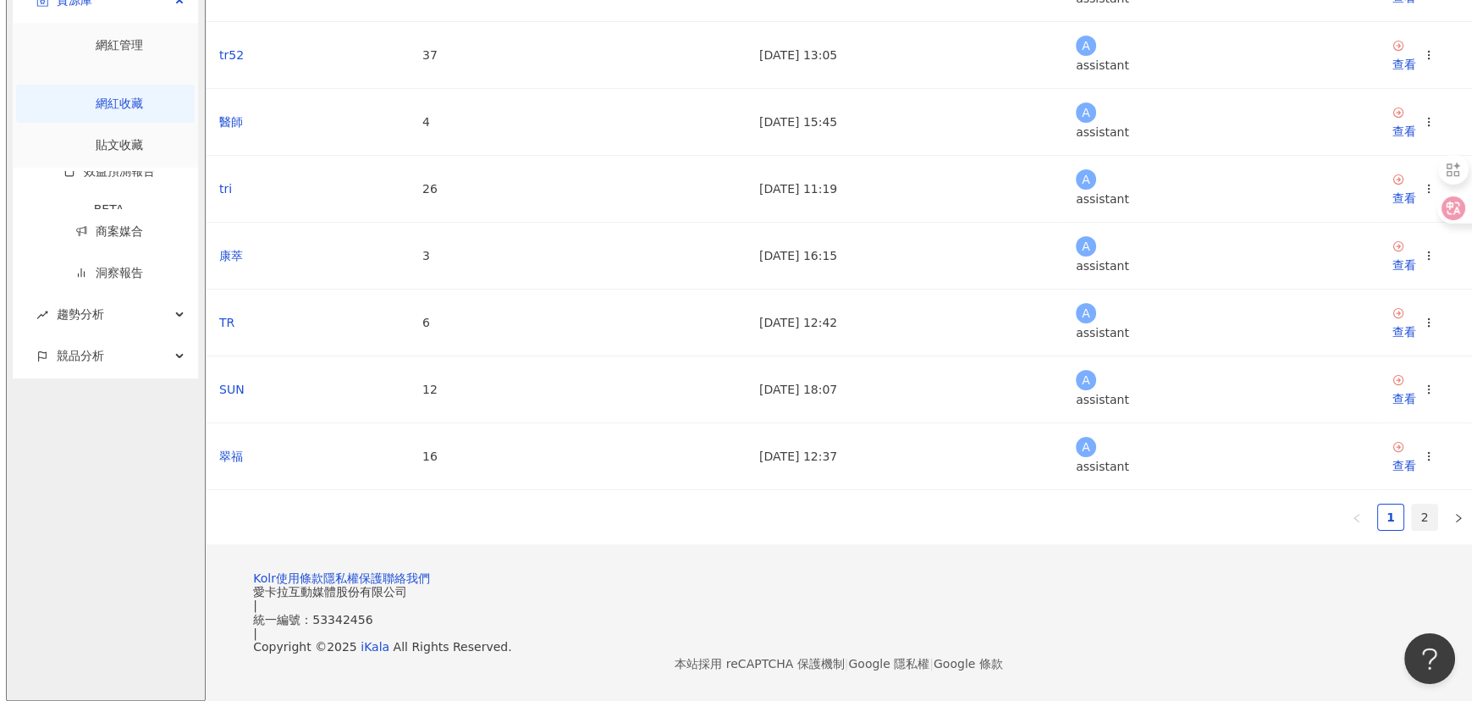
scroll to position [554, 0]
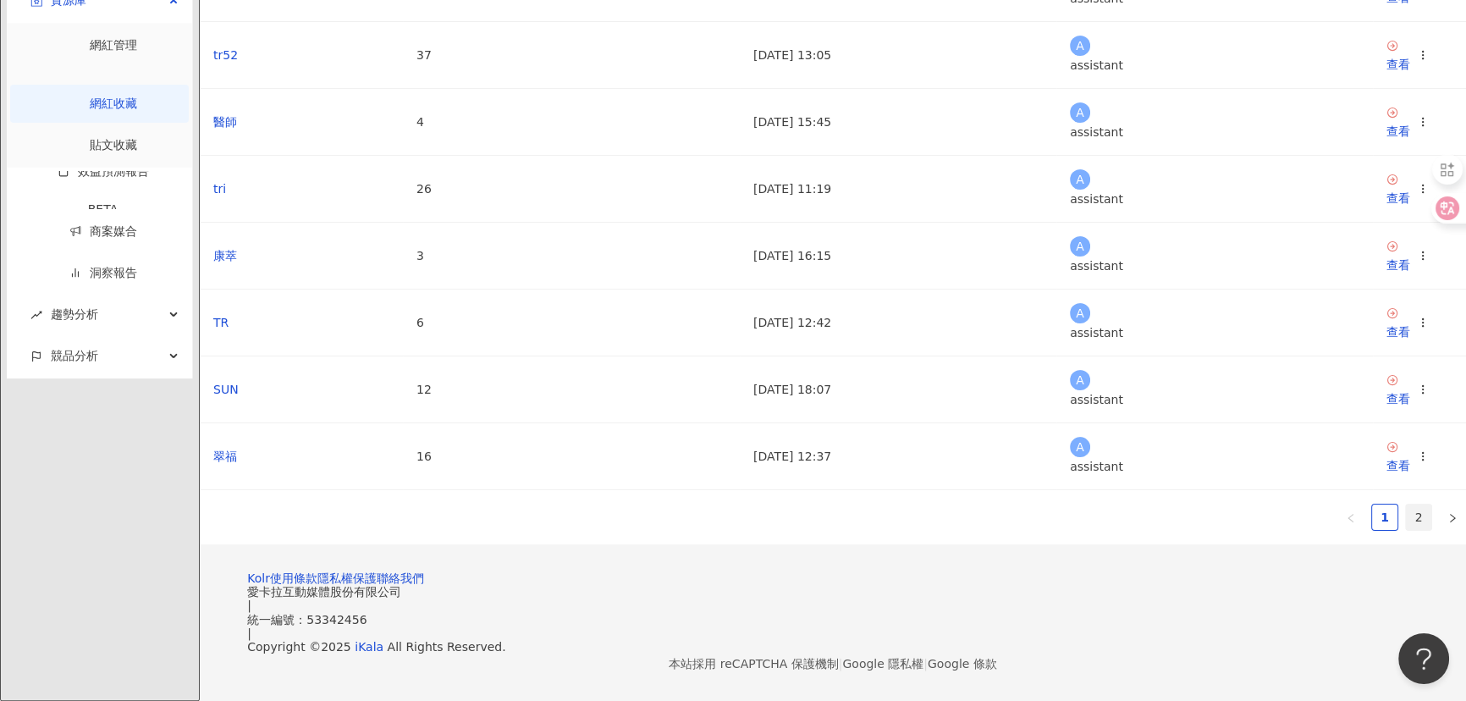
click at [1406, 504] on link "2" at bounding box center [1418, 516] width 25 height 25
click at [1422, 460] on circle at bounding box center [1422, 460] width 1 height 1
click at [1225, 623] on div "刪除收藏" at bounding box center [1228, 632] width 71 height 19
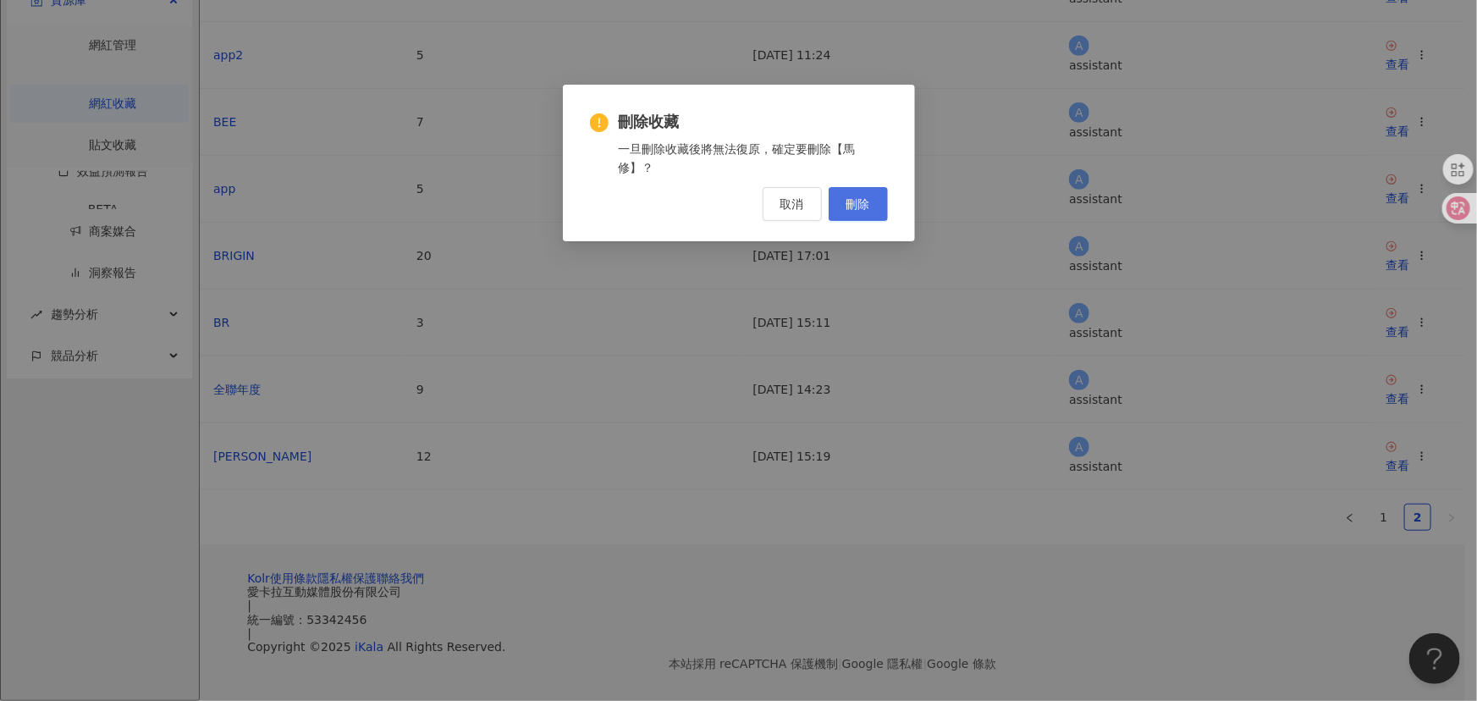
click at [868, 199] on span "刪除" at bounding box center [858, 204] width 24 height 14
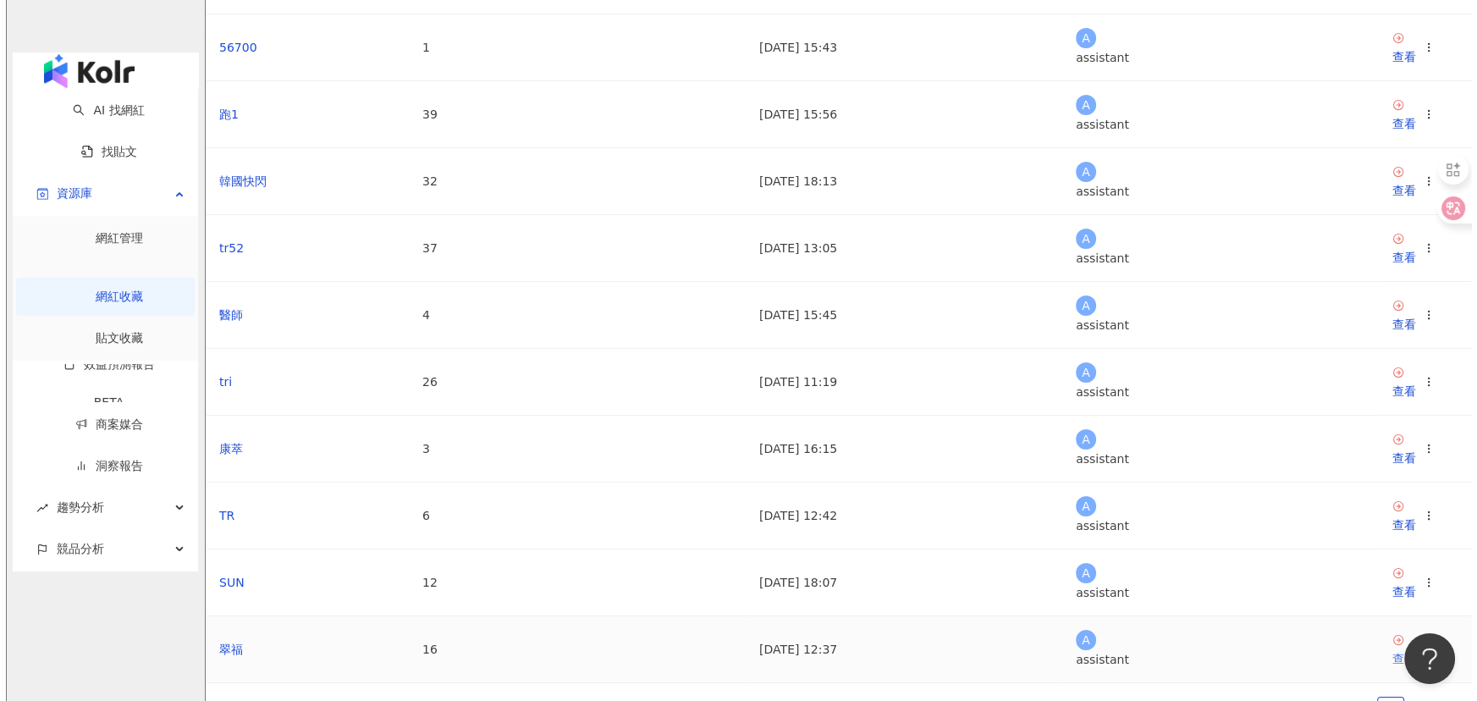
scroll to position [461, 0]
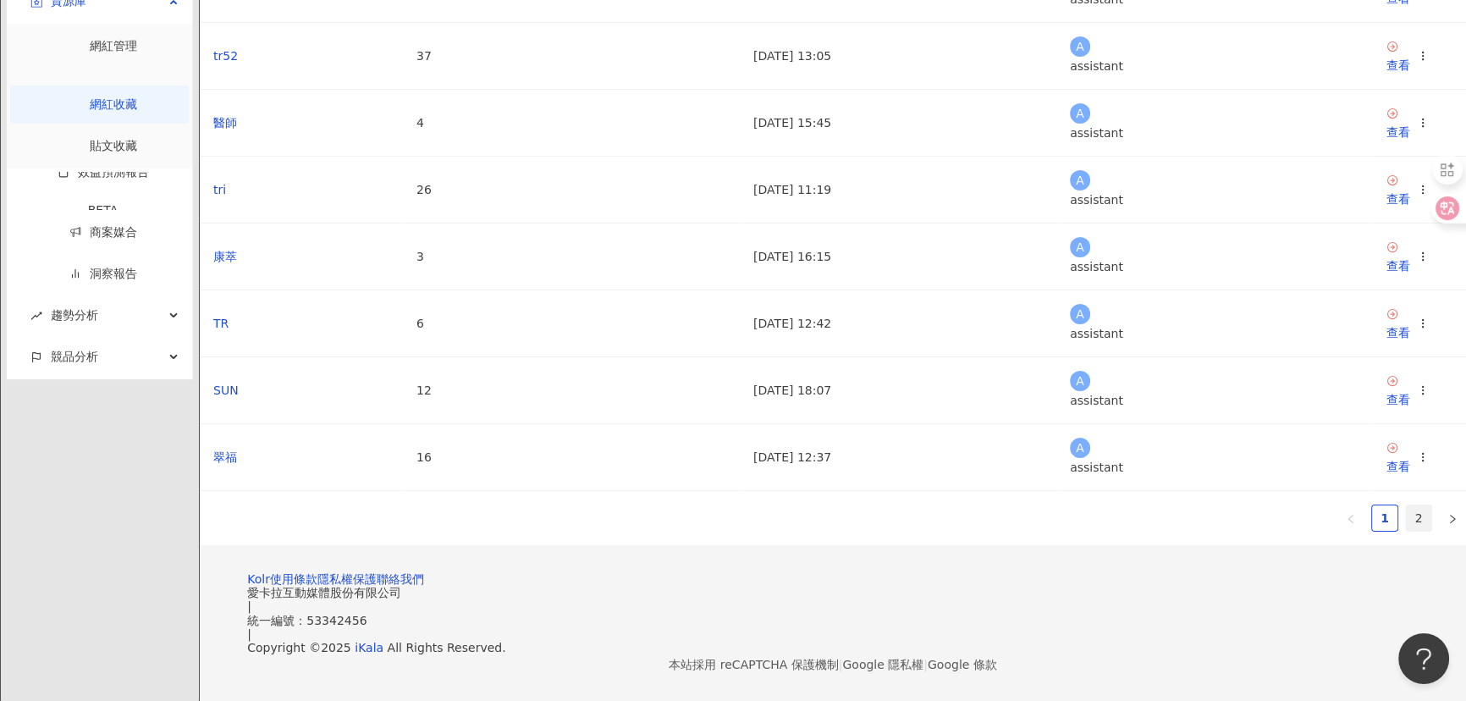
click at [1406, 531] on link "2" at bounding box center [1418, 517] width 25 height 25
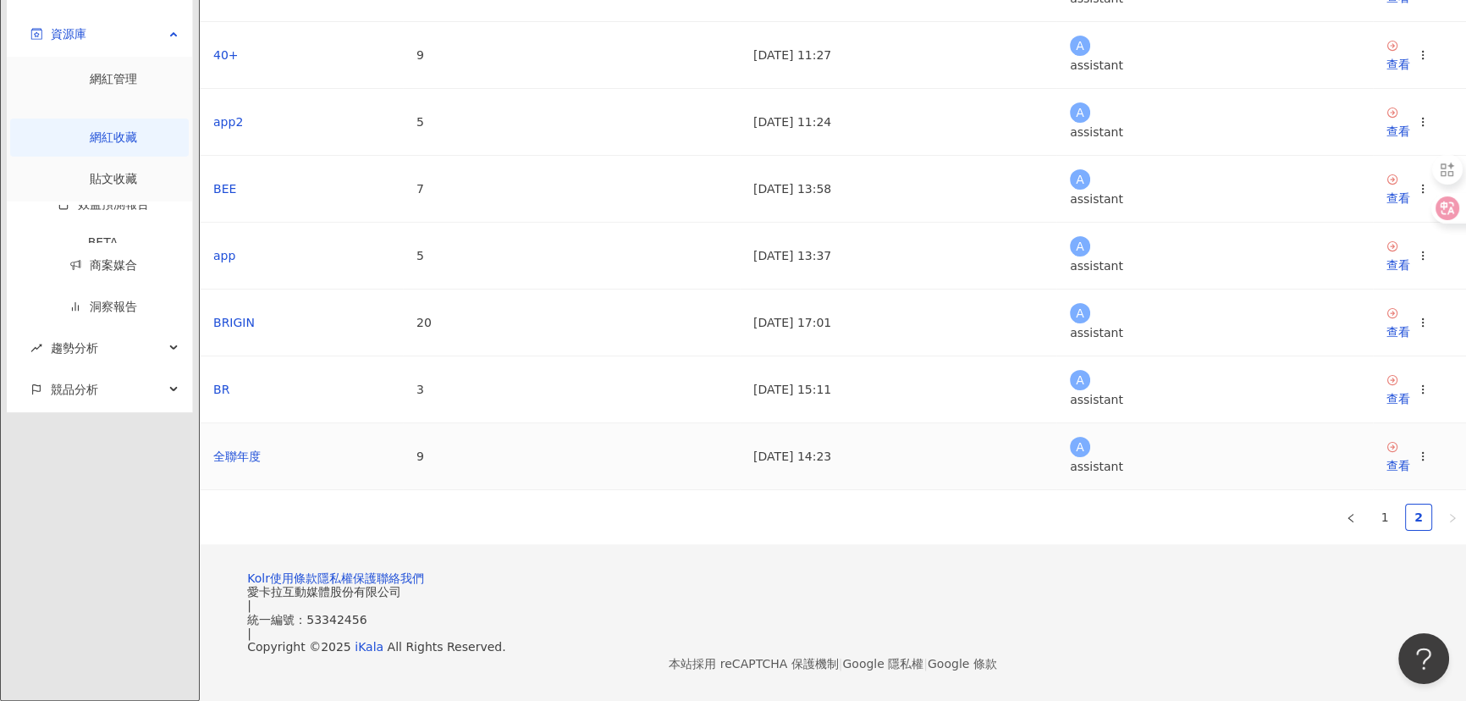
click at [1422, 455] on circle at bounding box center [1422, 455] width 1 height 1
click at [1202, 636] on div "刪除收藏" at bounding box center [1228, 645] width 71 height 19
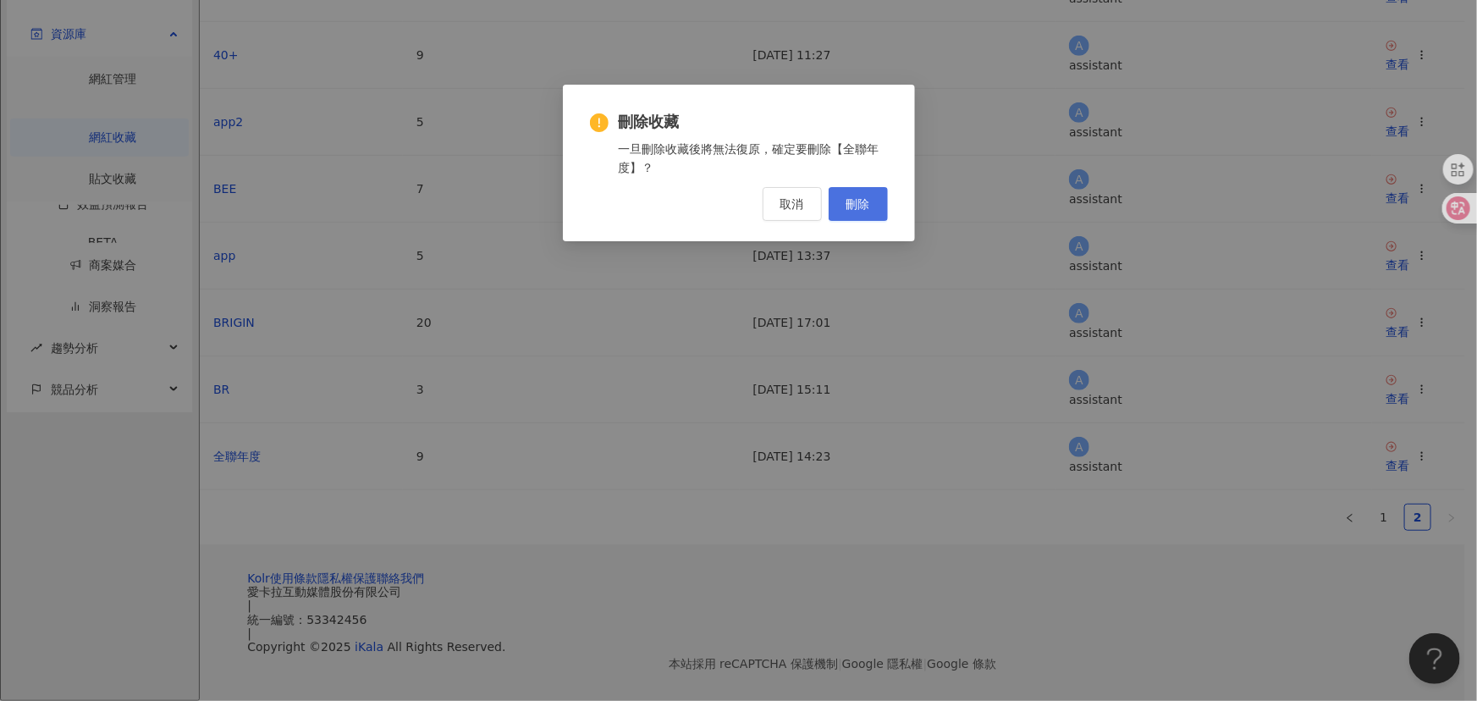
click at [868, 193] on button "刪除" at bounding box center [858, 204] width 59 height 34
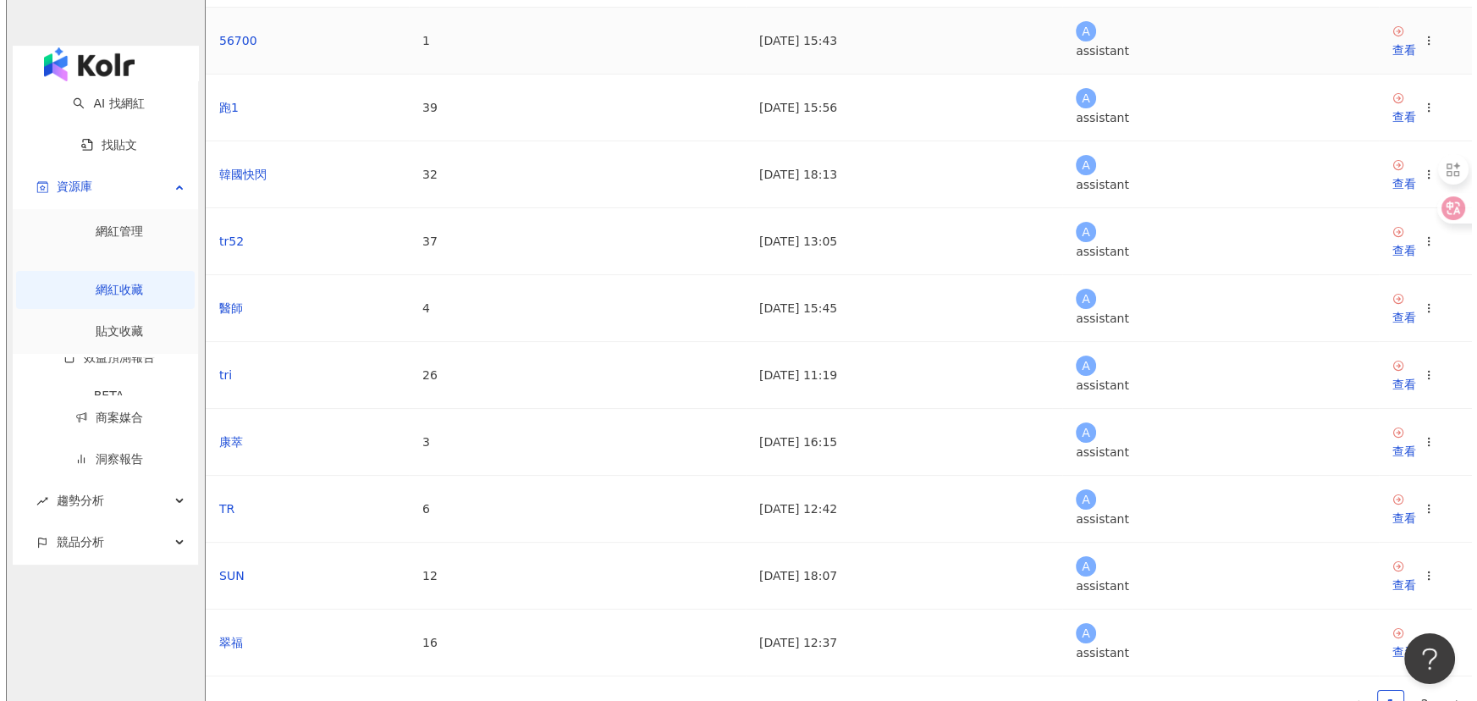
scroll to position [384, 0]
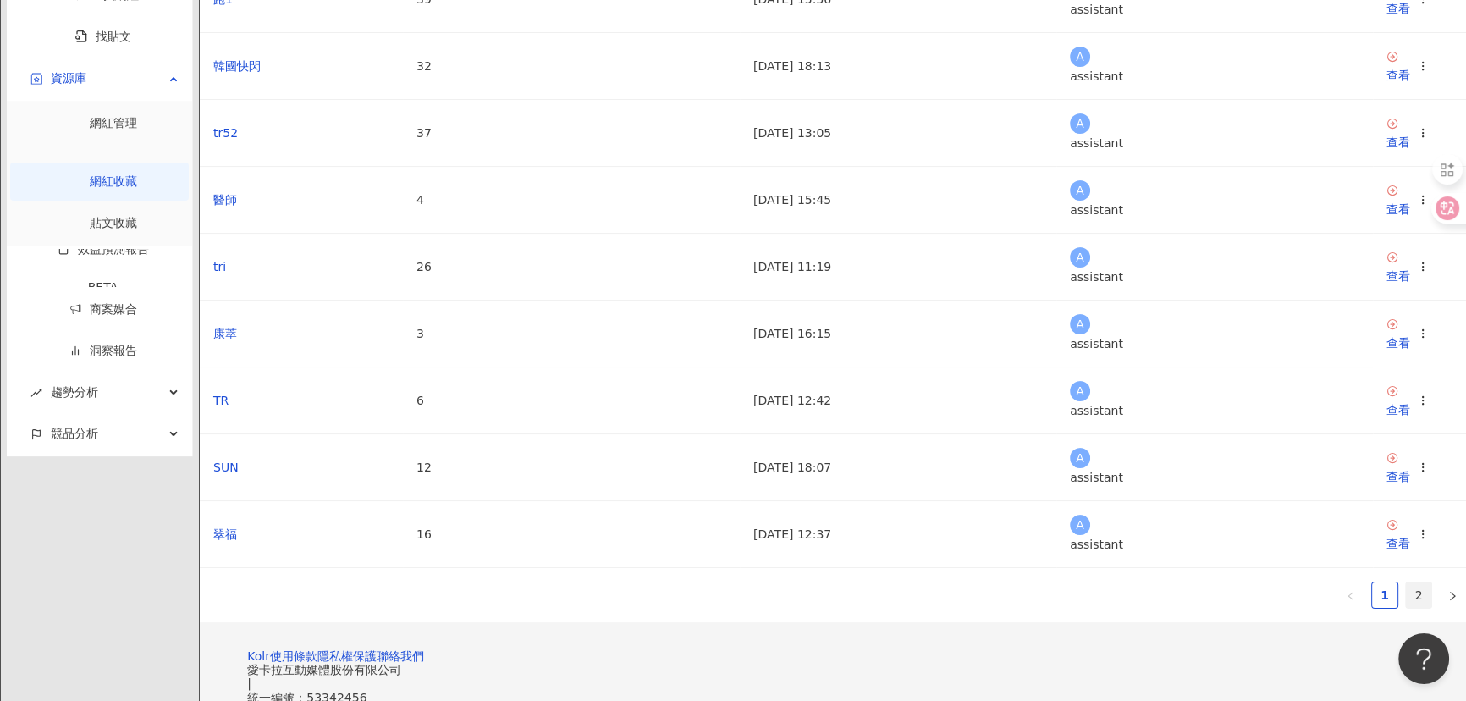
click at [1406, 608] on link "2" at bounding box center [1418, 594] width 25 height 25
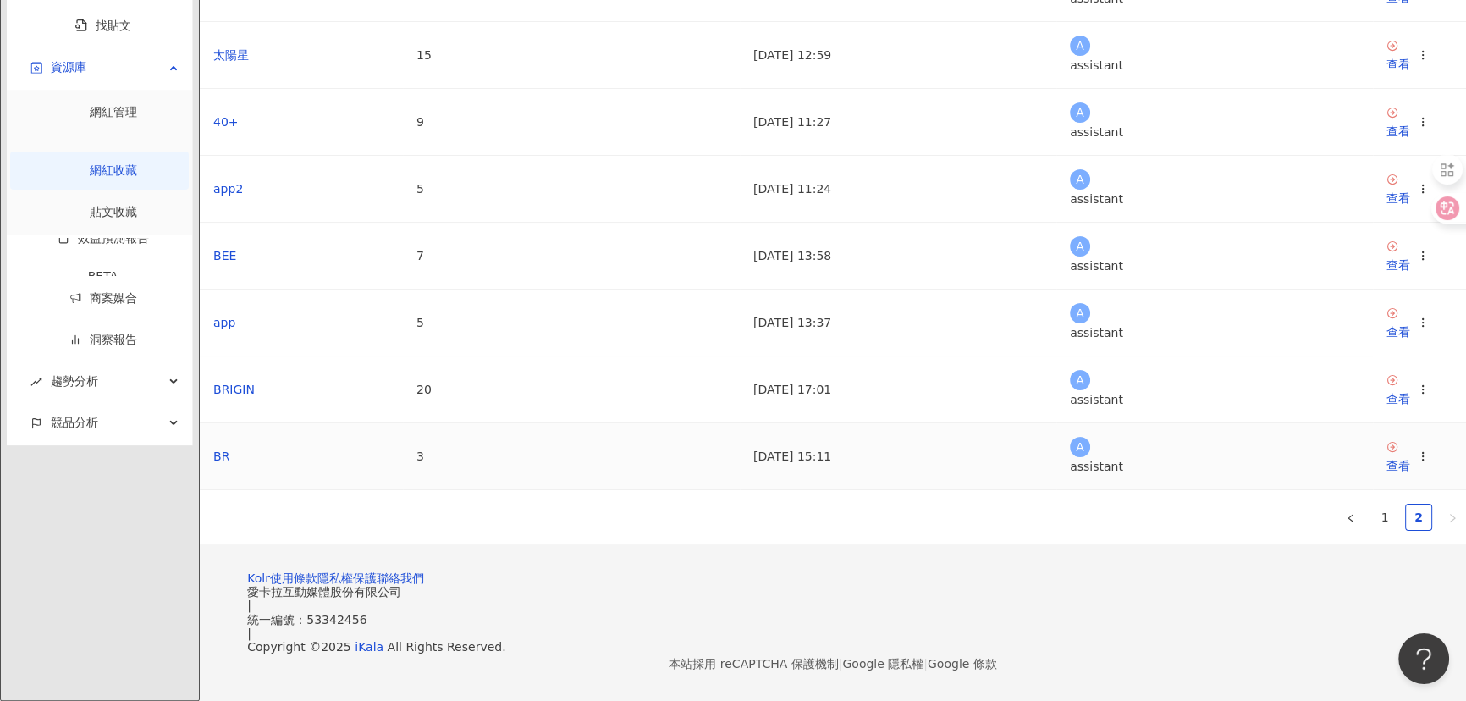
click at [1386, 455] on div "查看" at bounding box center [1407, 456] width 42 height 37
click at [1417, 462] on icon at bounding box center [1423, 456] width 12 height 12
click at [1212, 650] on div "刪除收藏" at bounding box center [1228, 659] width 71 height 19
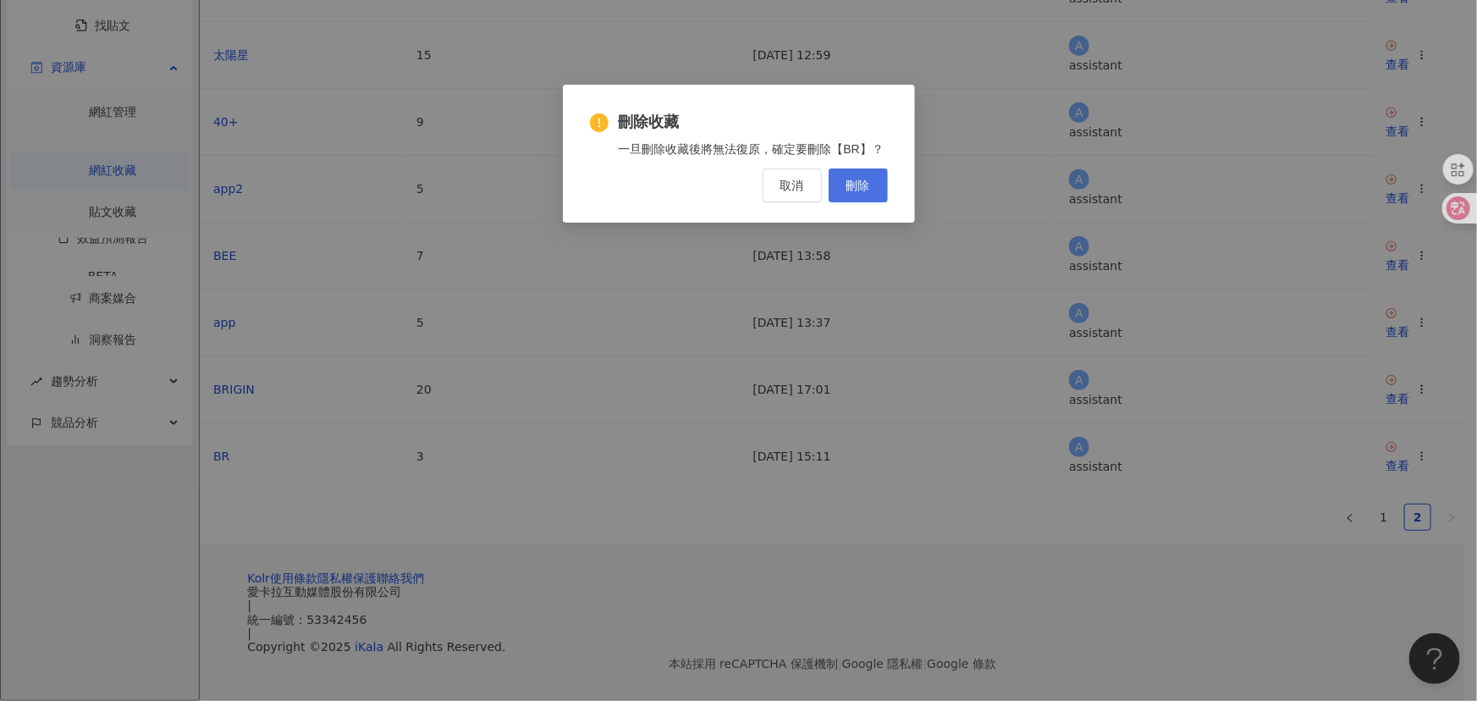
click at [864, 183] on span "刪除" at bounding box center [858, 186] width 24 height 14
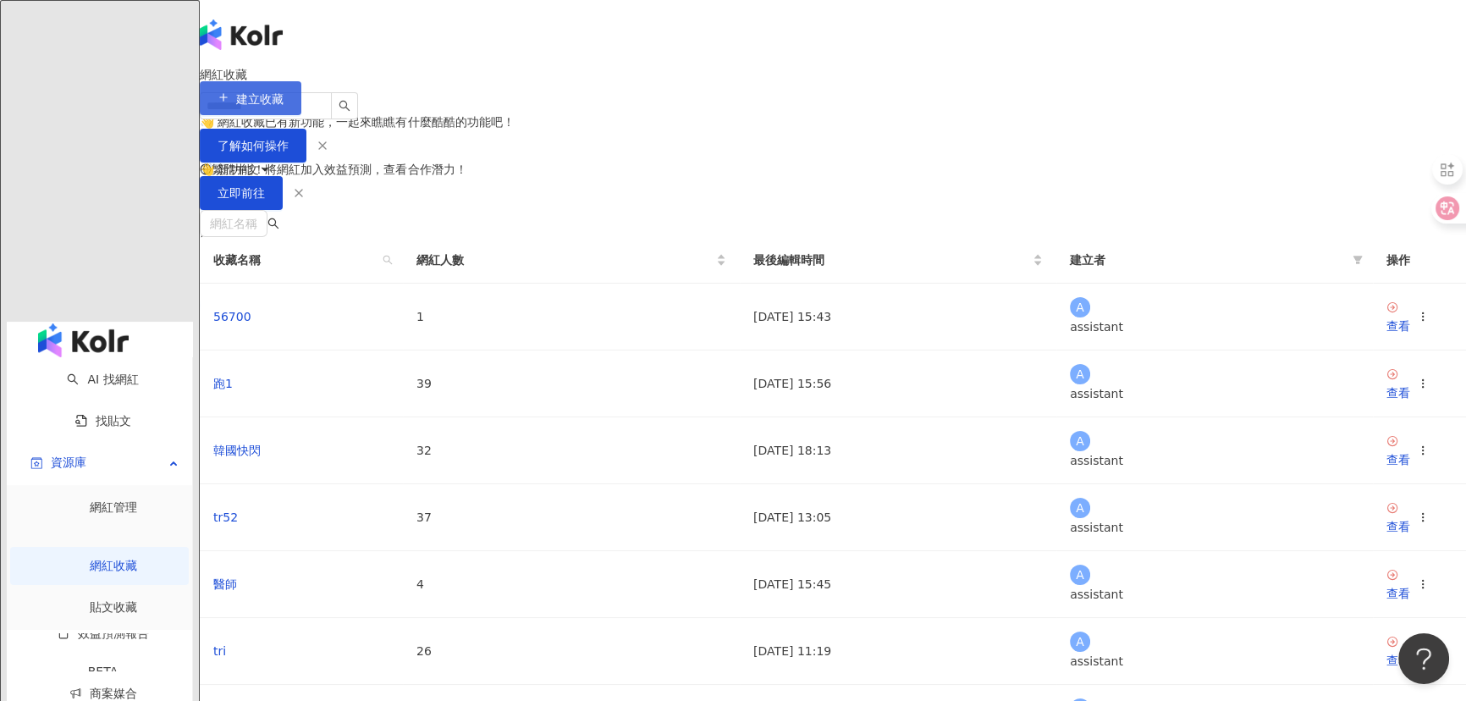
click at [301, 97] on button "建立收藏" at bounding box center [251, 98] width 102 height 34
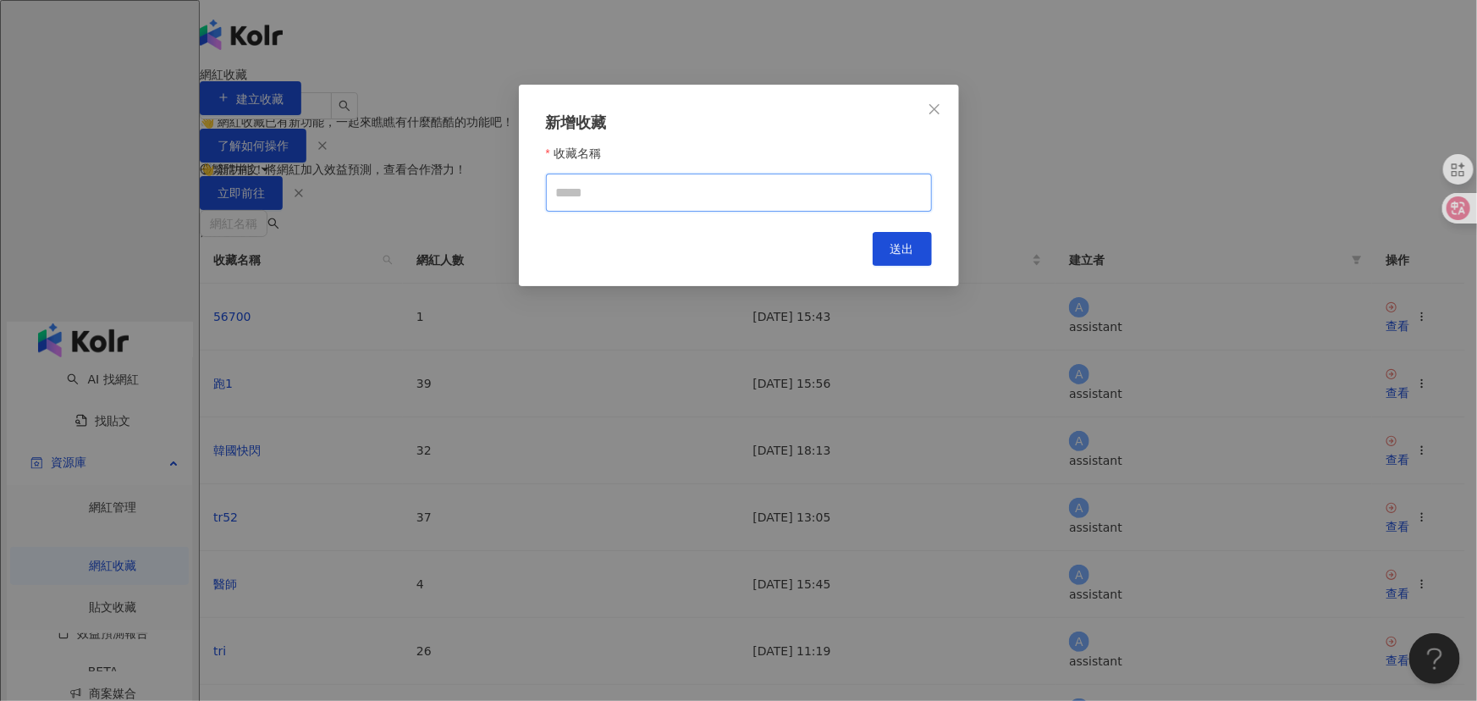
click at [648, 197] on input "收藏名稱" at bounding box center [739, 193] width 386 height 38
type input "***"
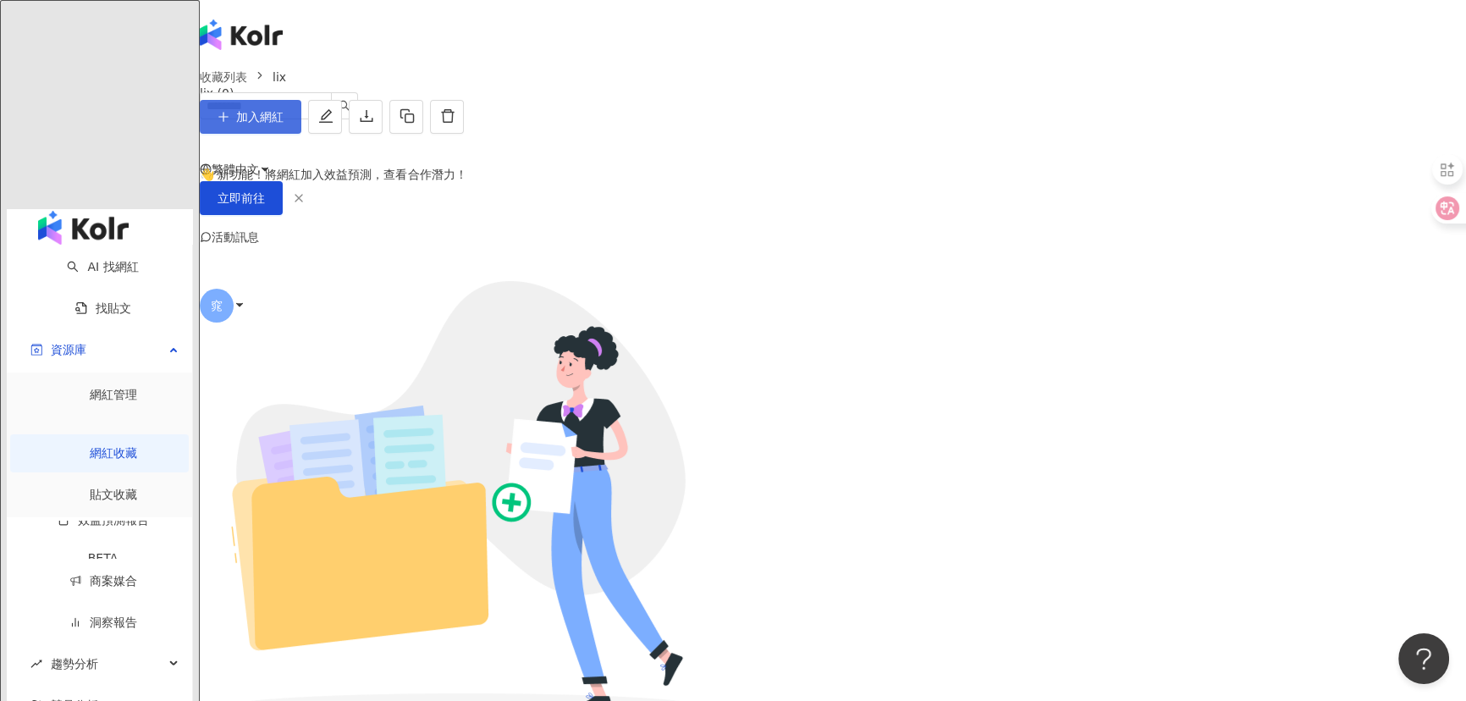
click at [284, 124] on span "加入網紅" at bounding box center [259, 117] width 47 height 14
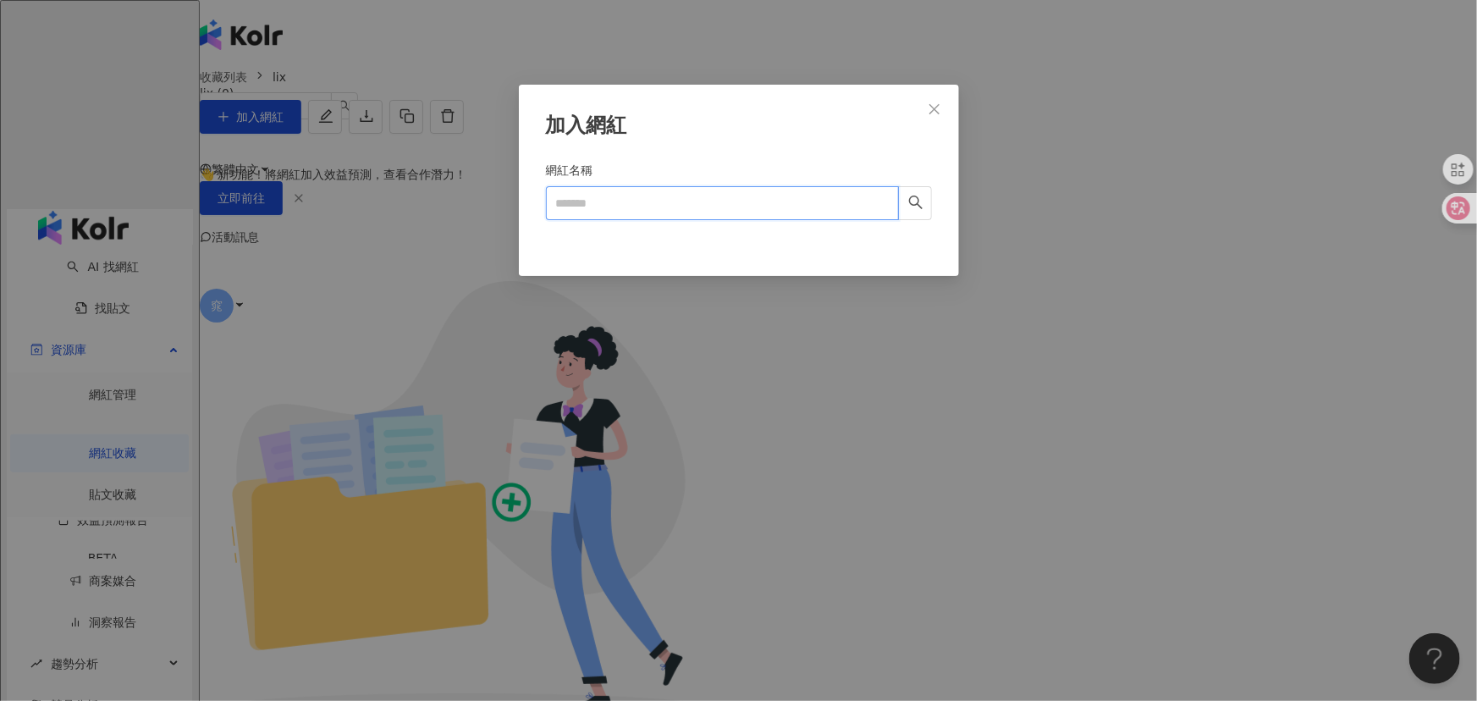
click at [643, 206] on input "網紅名稱" at bounding box center [722, 203] width 353 height 34
paste input "**********"
type input "**********"
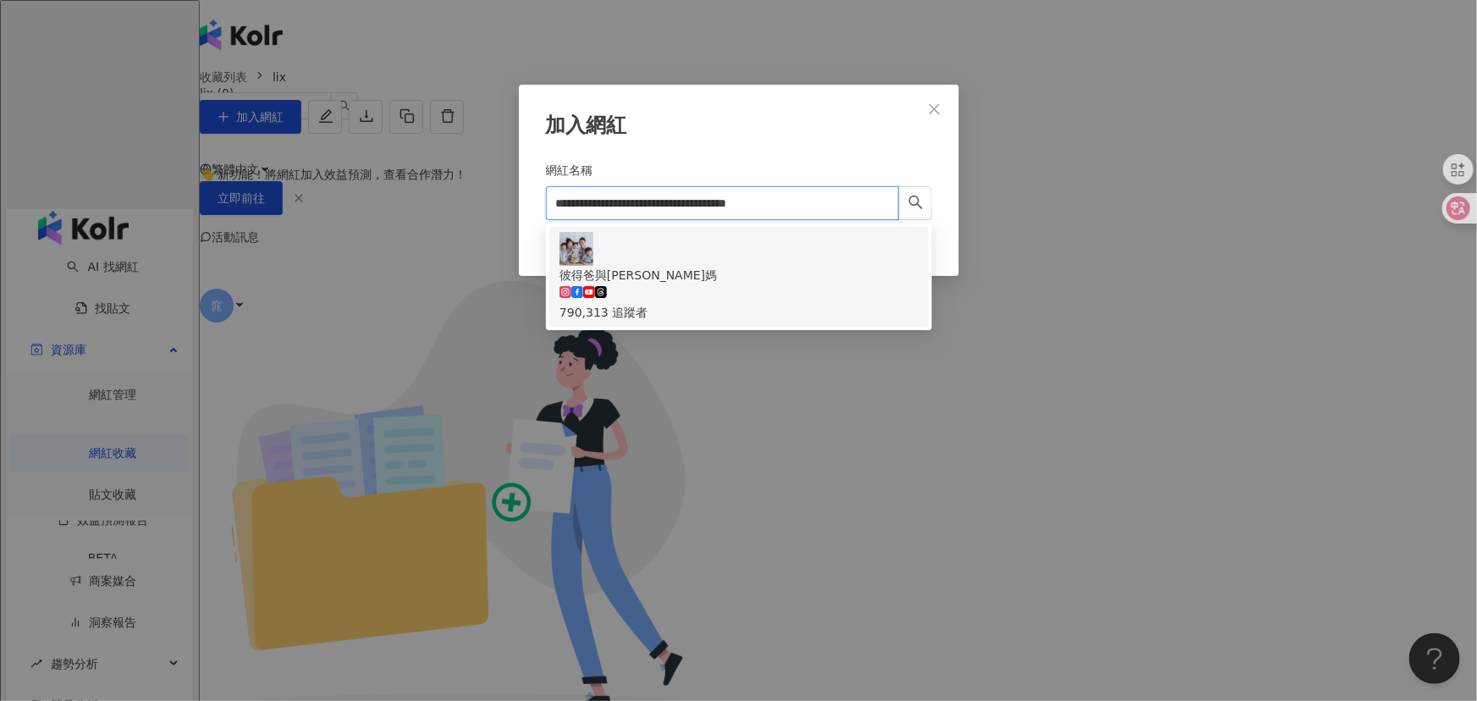
click at [741, 248] on div "彼得爸與[PERSON_NAME]媽 790,313 追蹤者" at bounding box center [738, 277] width 359 height 90
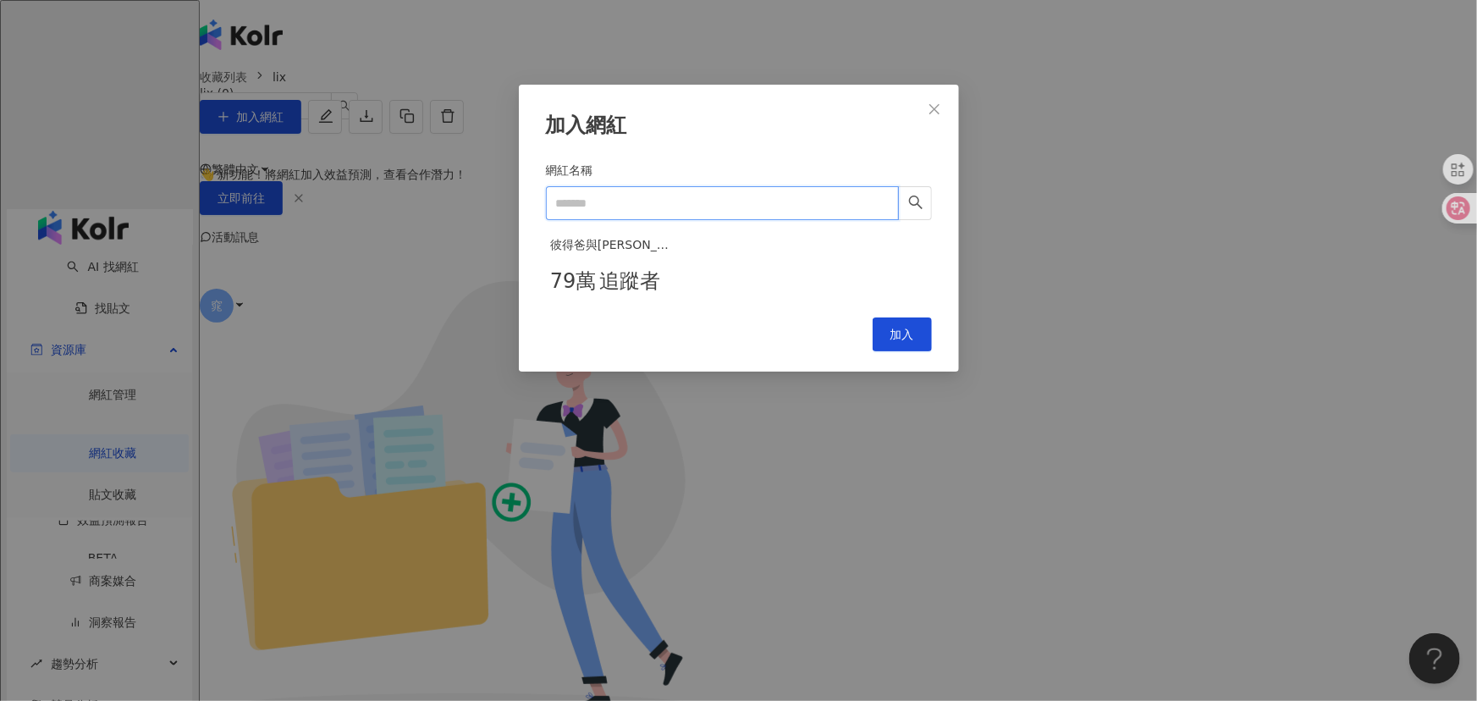
click at [721, 190] on input "網紅名稱" at bounding box center [722, 203] width 353 height 34
paste input "**********"
type input "**********"
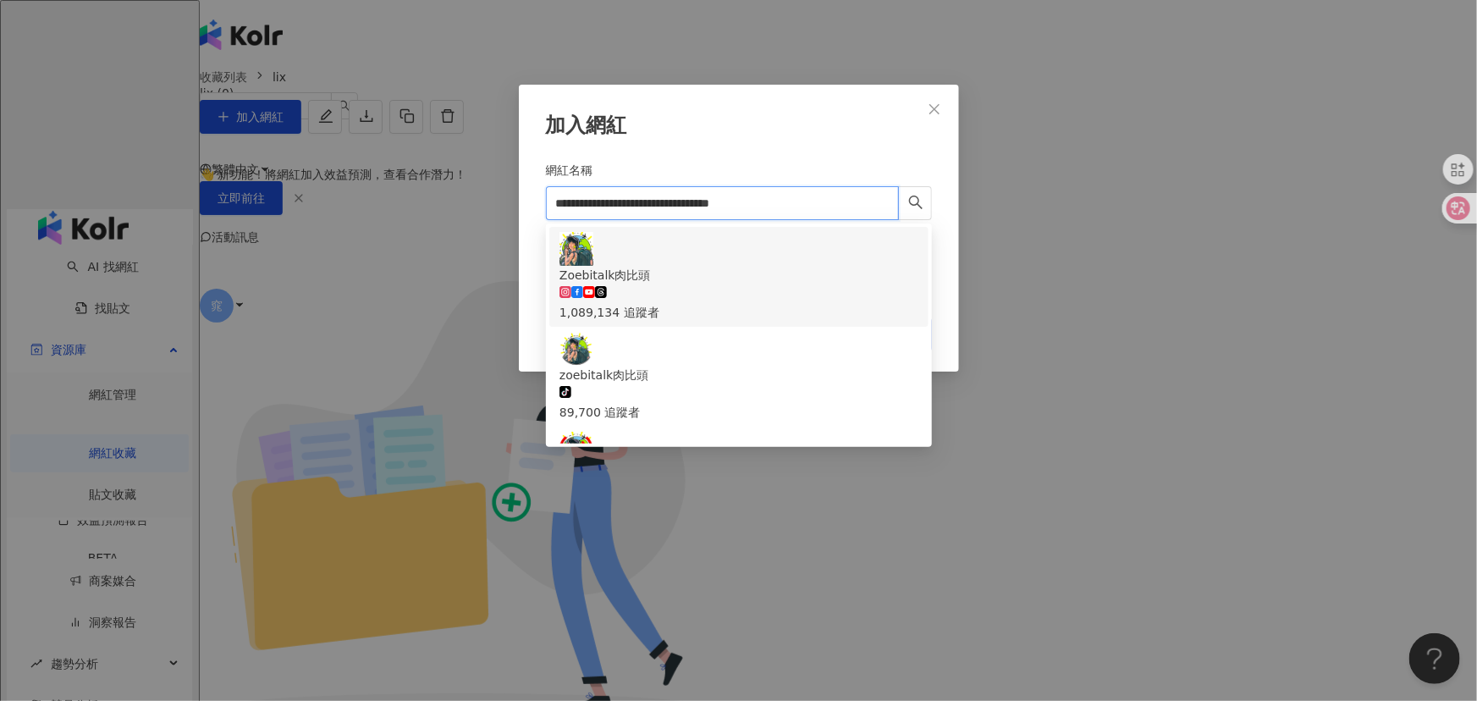
click at [729, 266] on div "Zoebitalk肉比頭 1,089,134 追蹤者" at bounding box center [738, 294] width 359 height 56
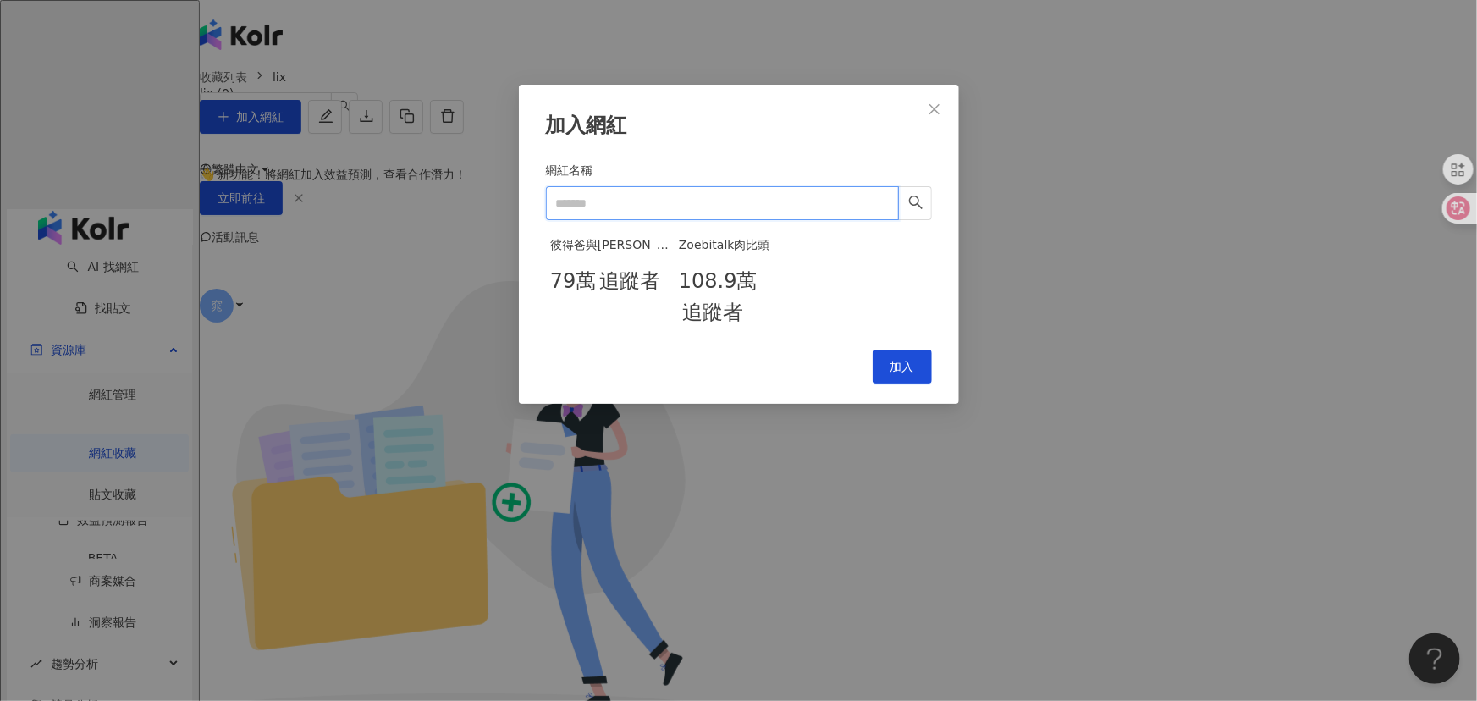
click at [694, 217] on input "網紅名稱" at bounding box center [722, 203] width 353 height 34
paste input "**********"
type input "**********"
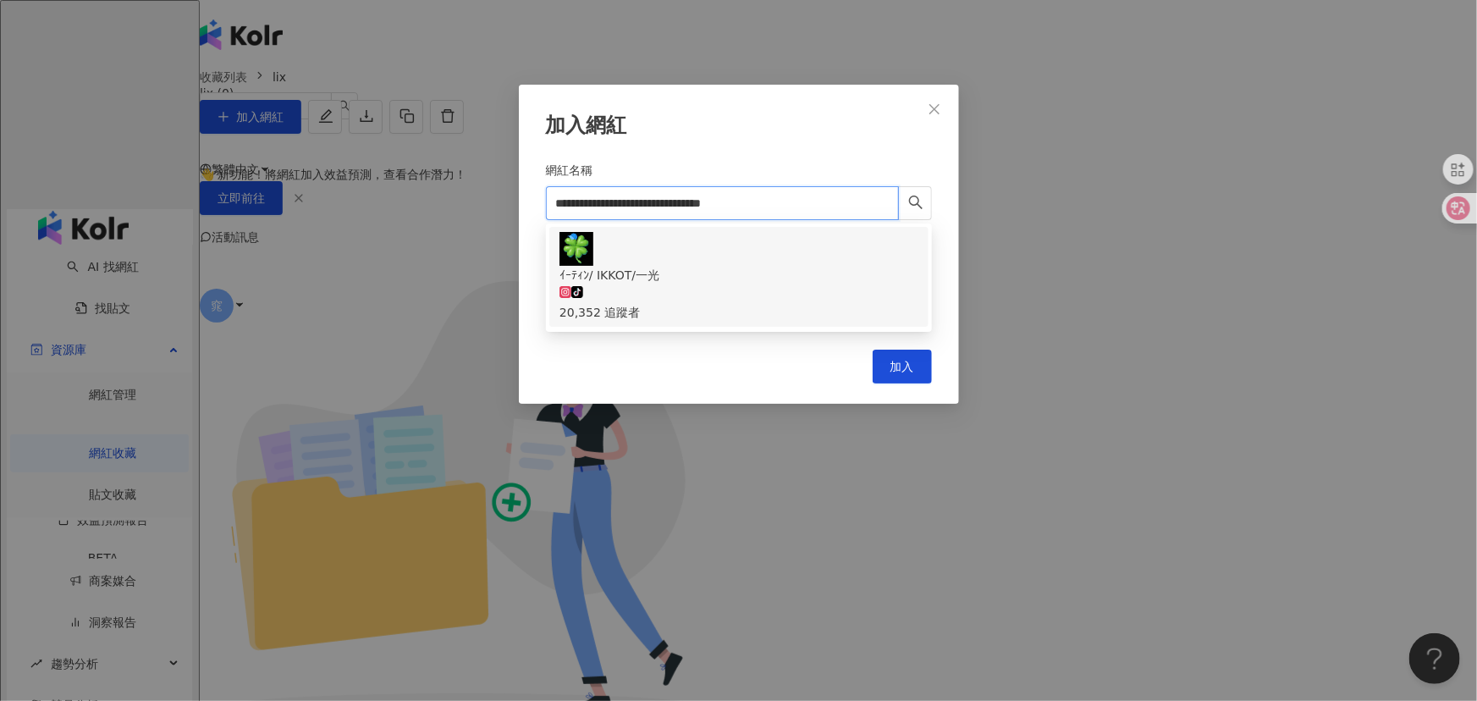
click at [692, 266] on div "ｲｰﾃｨﾝ/ IKKOT/一光" at bounding box center [738, 275] width 359 height 19
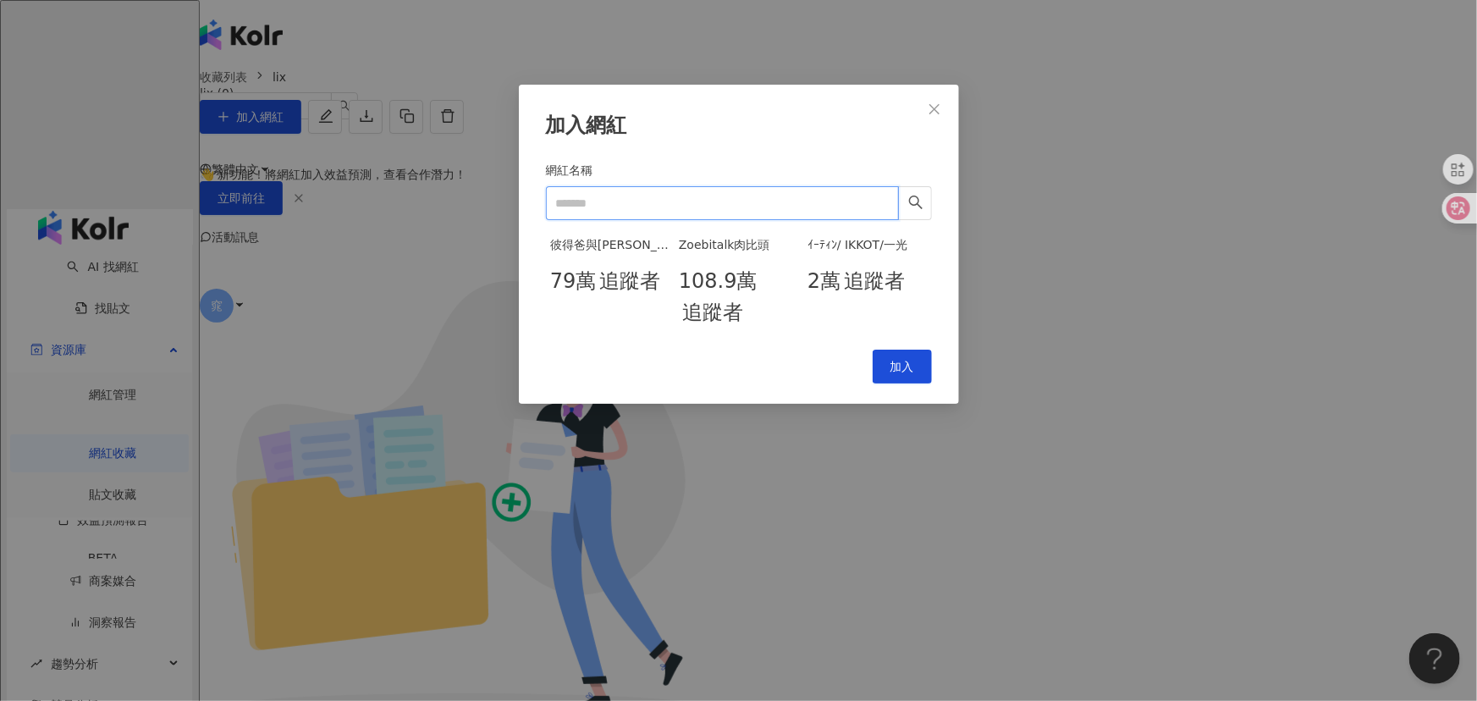
click at [852, 212] on input "網紅名稱" at bounding box center [722, 203] width 353 height 34
paste input "**********"
type input "**********"
click at [666, 266] on div "[PERSON_NAME]" at bounding box center [738, 275] width 359 height 19
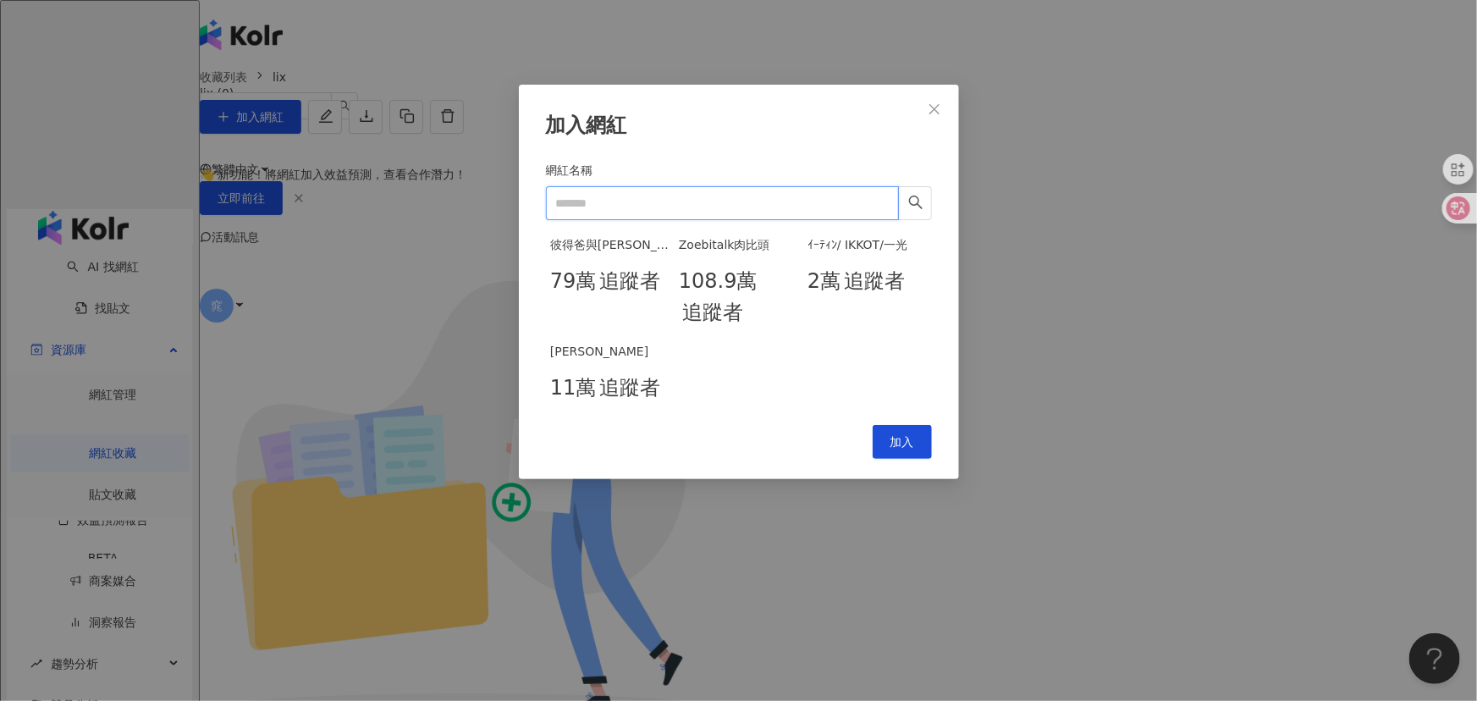
click at [817, 211] on input "網紅名稱" at bounding box center [722, 203] width 353 height 34
paste input "**********"
type input "**********"
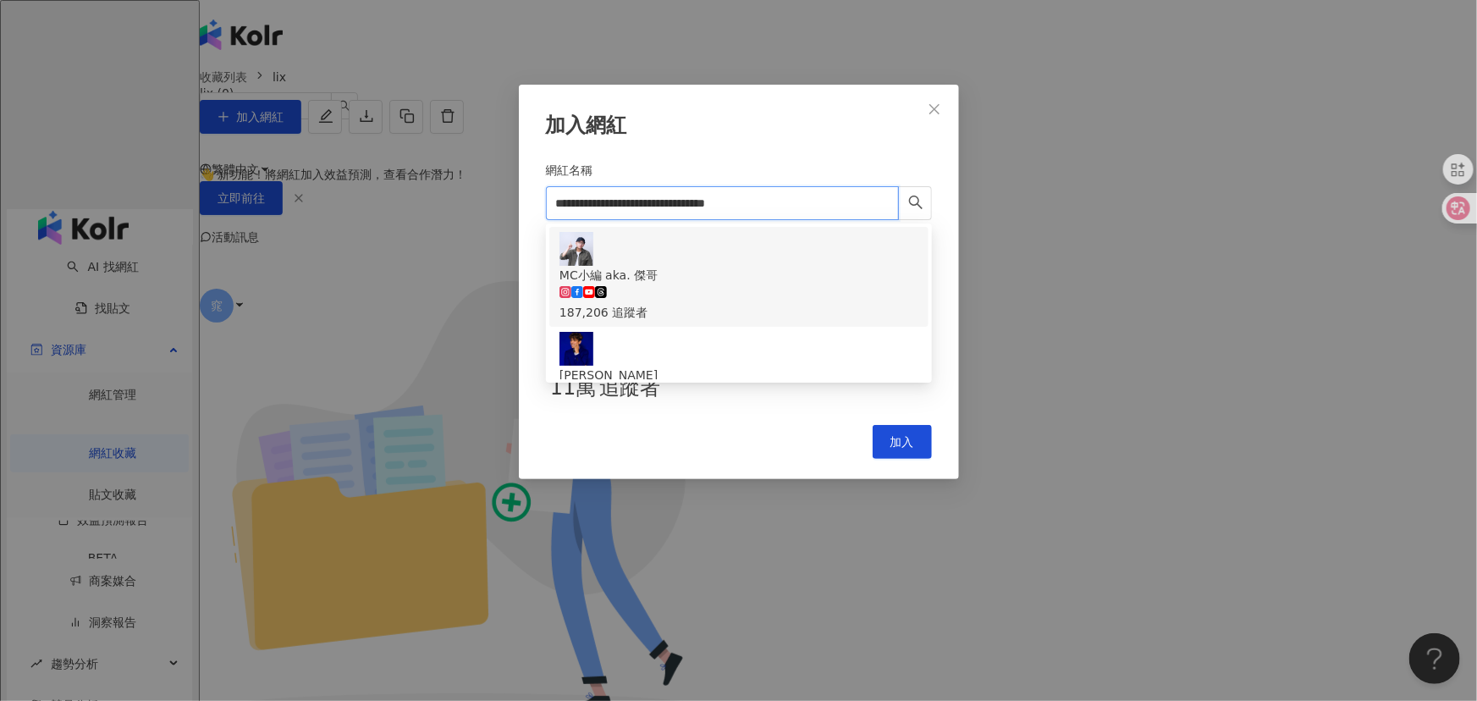
click at [734, 266] on div "MC小編 aka. 傑哥 187,206 追蹤者" at bounding box center [738, 294] width 359 height 56
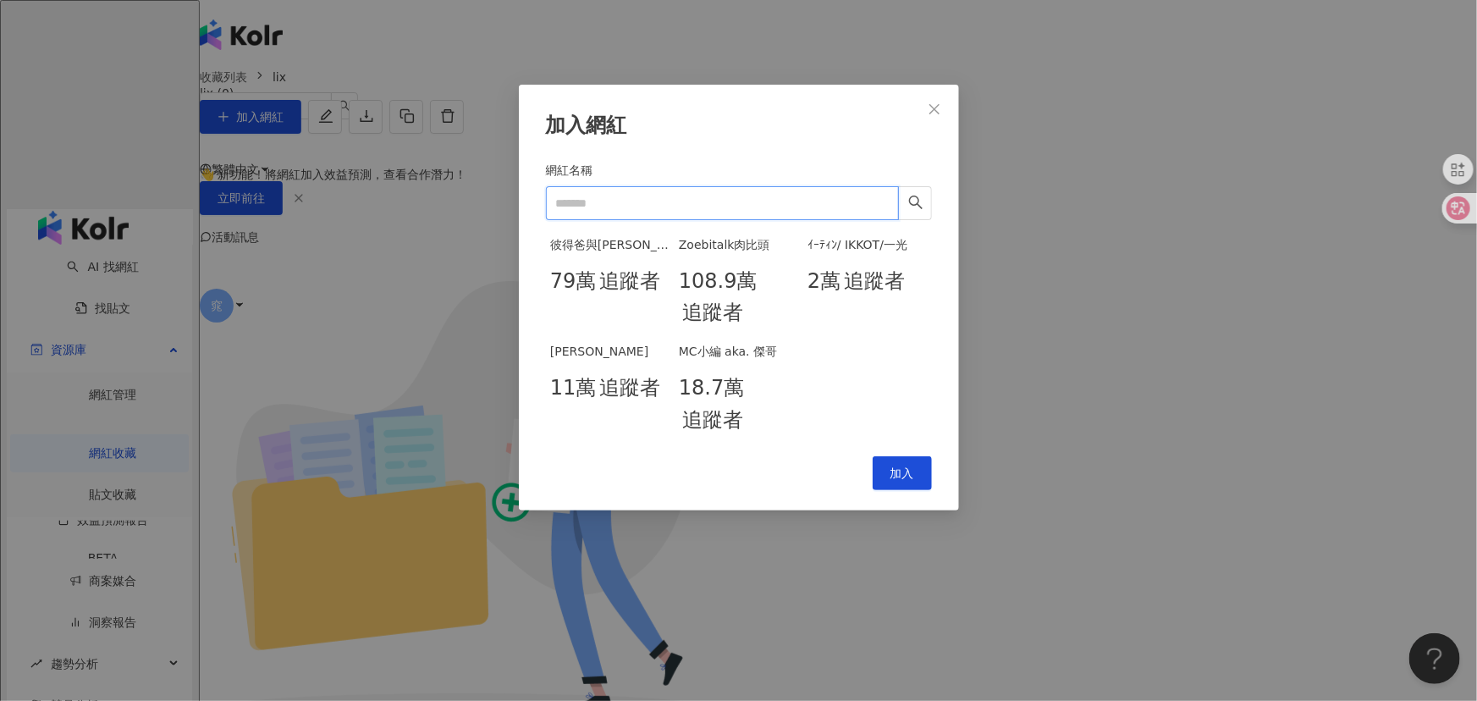
click at [719, 196] on input "網紅名稱" at bounding box center [722, 203] width 353 height 34
paste input "**********"
type input "**********"
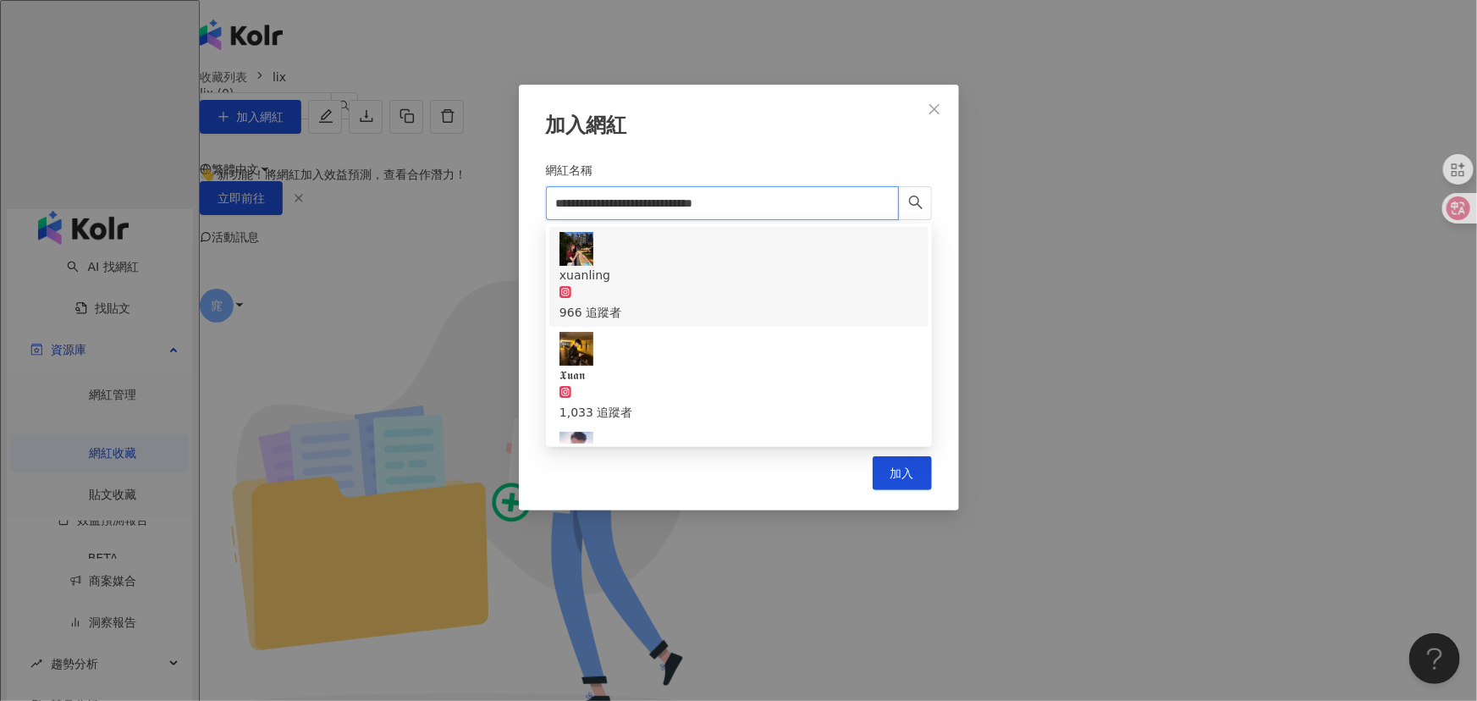
click at [716, 202] on input "**********" at bounding box center [722, 203] width 353 height 34
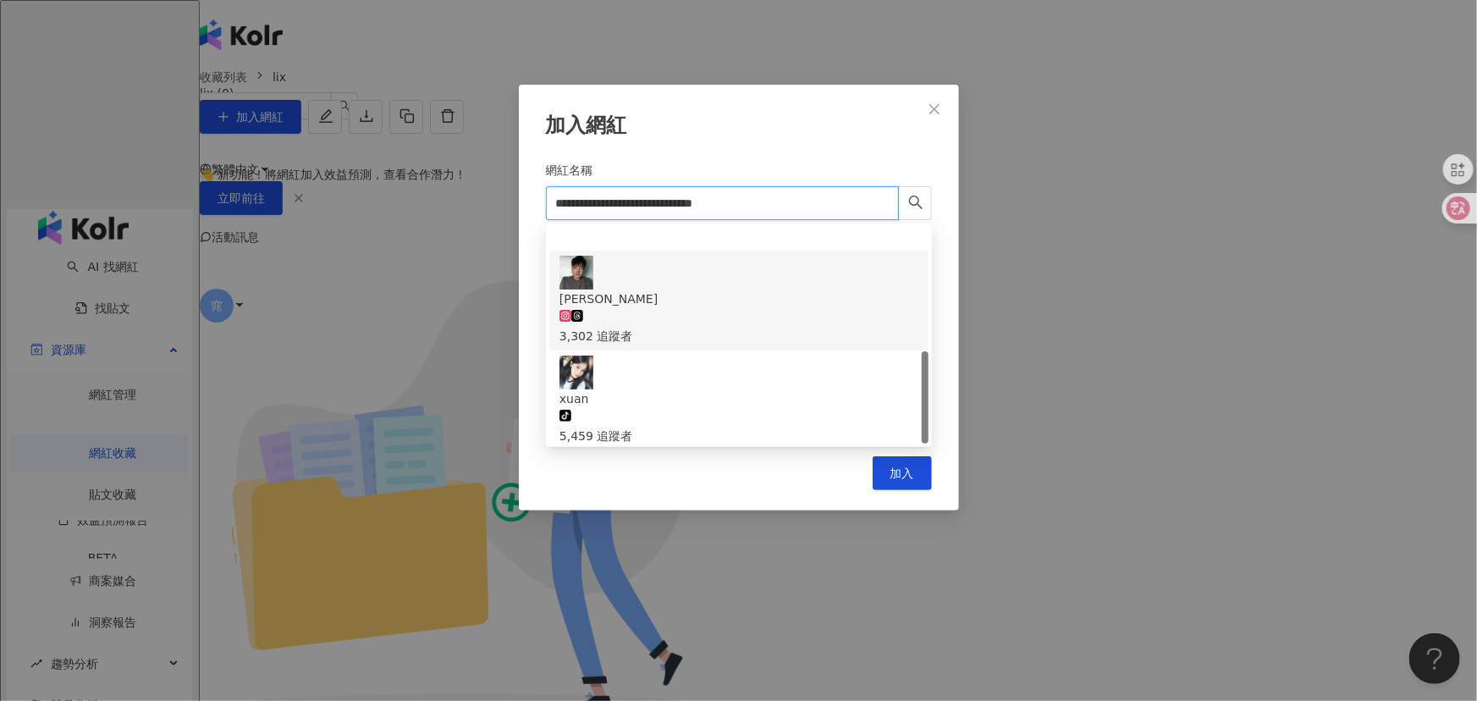
scroll to position [290, 0]
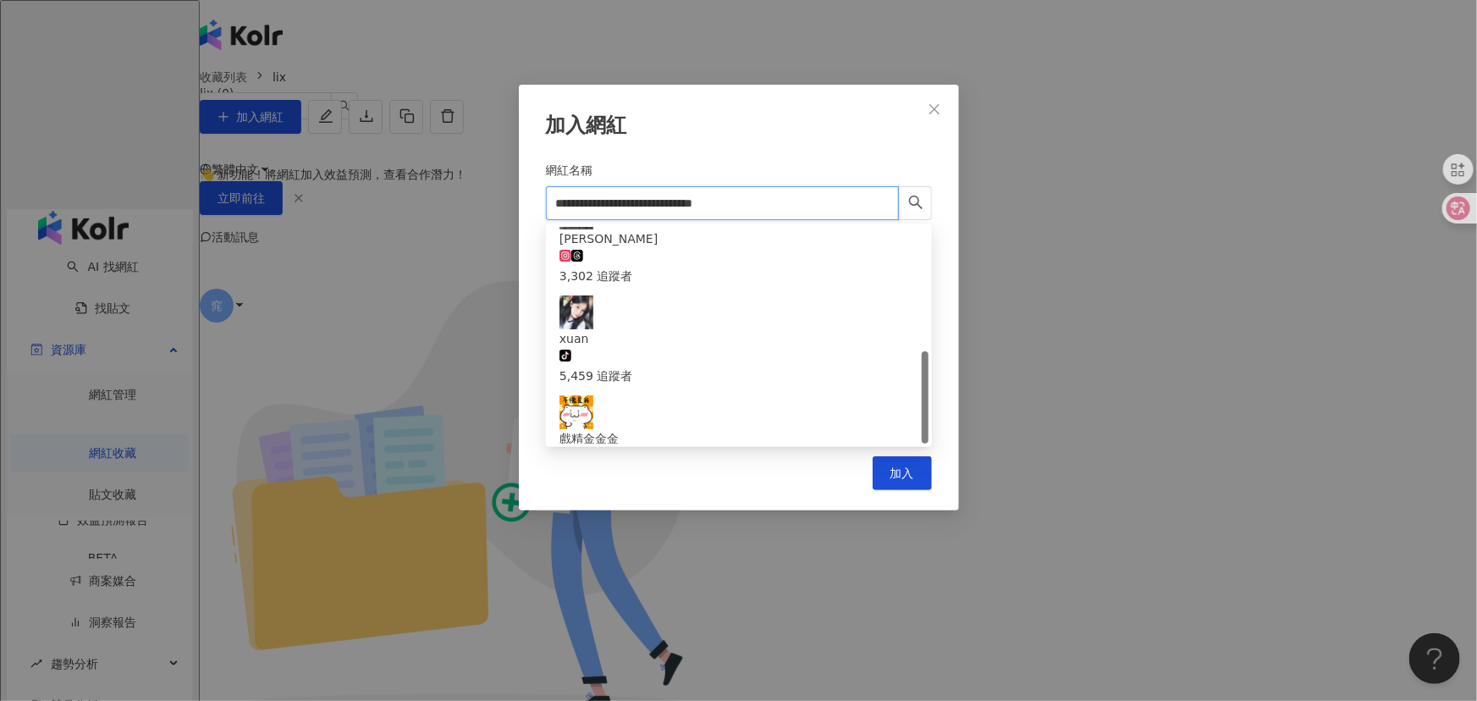
click at [727, 585] on div "497,841 追蹤者" at bounding box center [738, 594] width 359 height 19
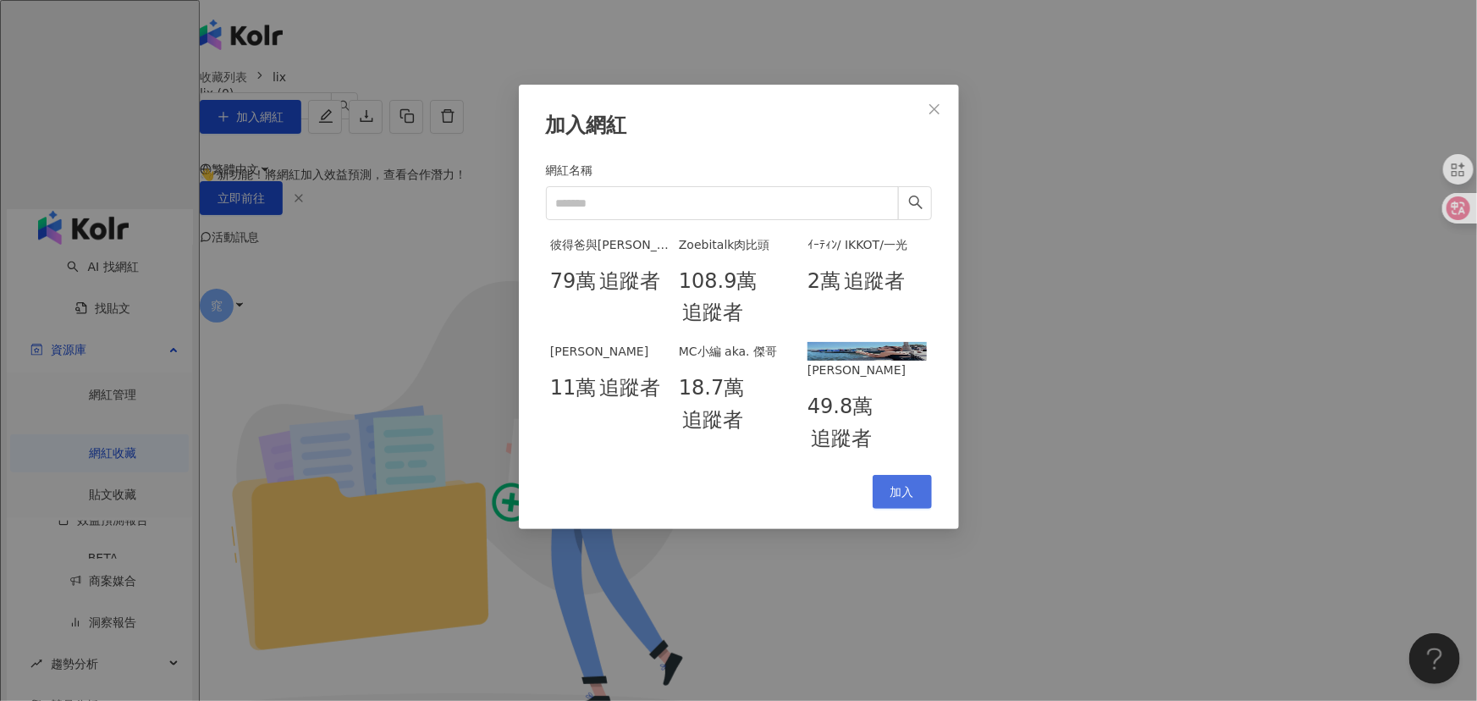
click at [912, 499] on span "加入" at bounding box center [902, 492] width 24 height 14
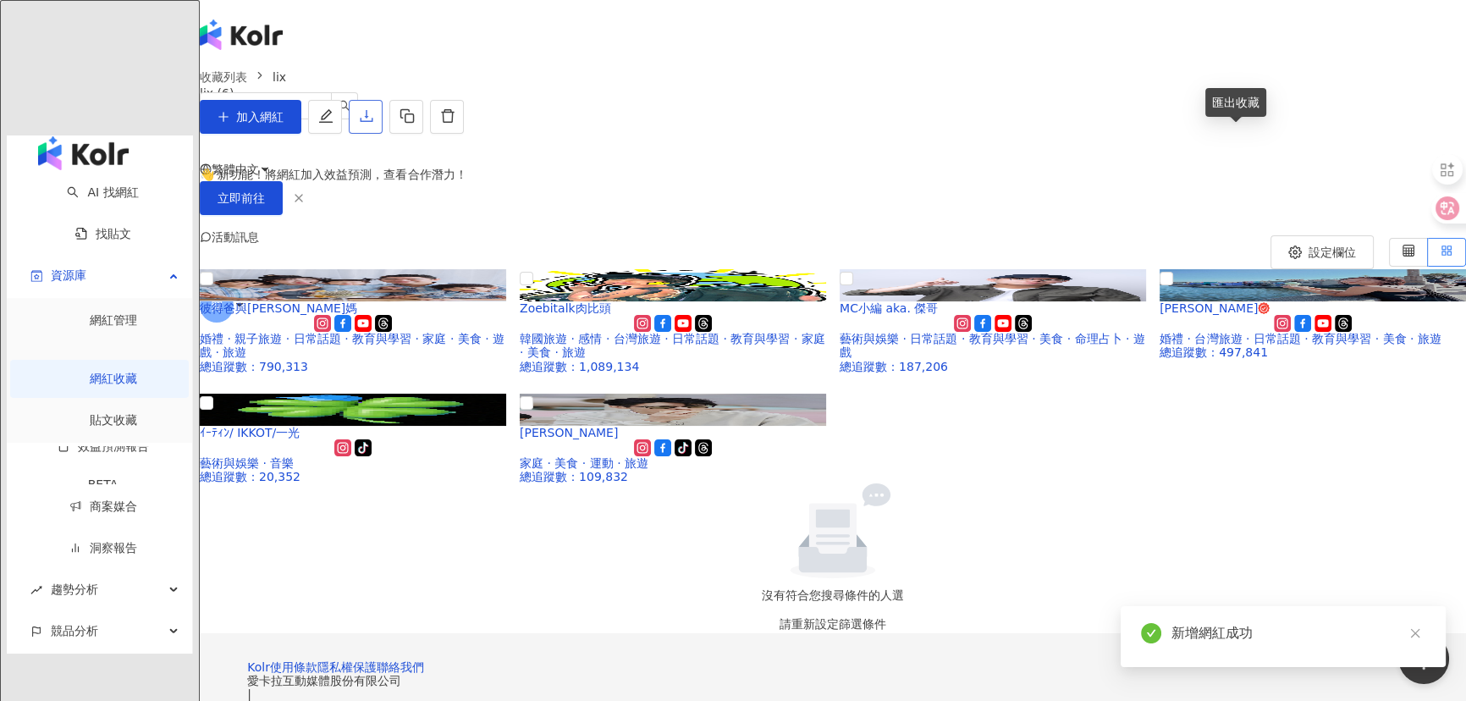
click at [374, 124] on icon "download" at bounding box center [366, 115] width 15 height 15
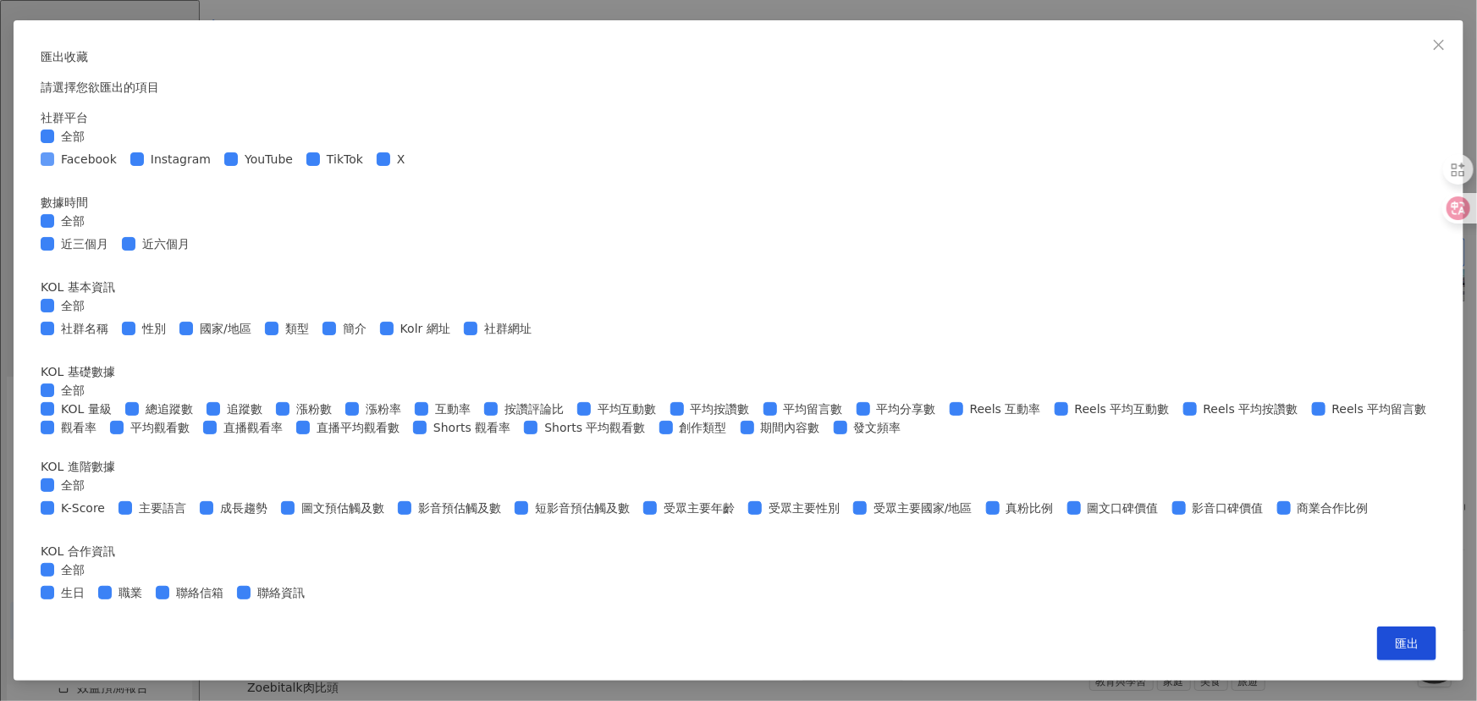
click at [124, 168] on span "Facebook" at bounding box center [88, 159] width 69 height 19
click at [431, 146] on div "全部" at bounding box center [739, 136] width 1396 height 19
click at [91, 146] on span "全部" at bounding box center [72, 136] width 37 height 19
click at [218, 168] on span "Instagram" at bounding box center [181, 159] width 74 height 19
click at [300, 168] on span "YouTube" at bounding box center [269, 159] width 62 height 19
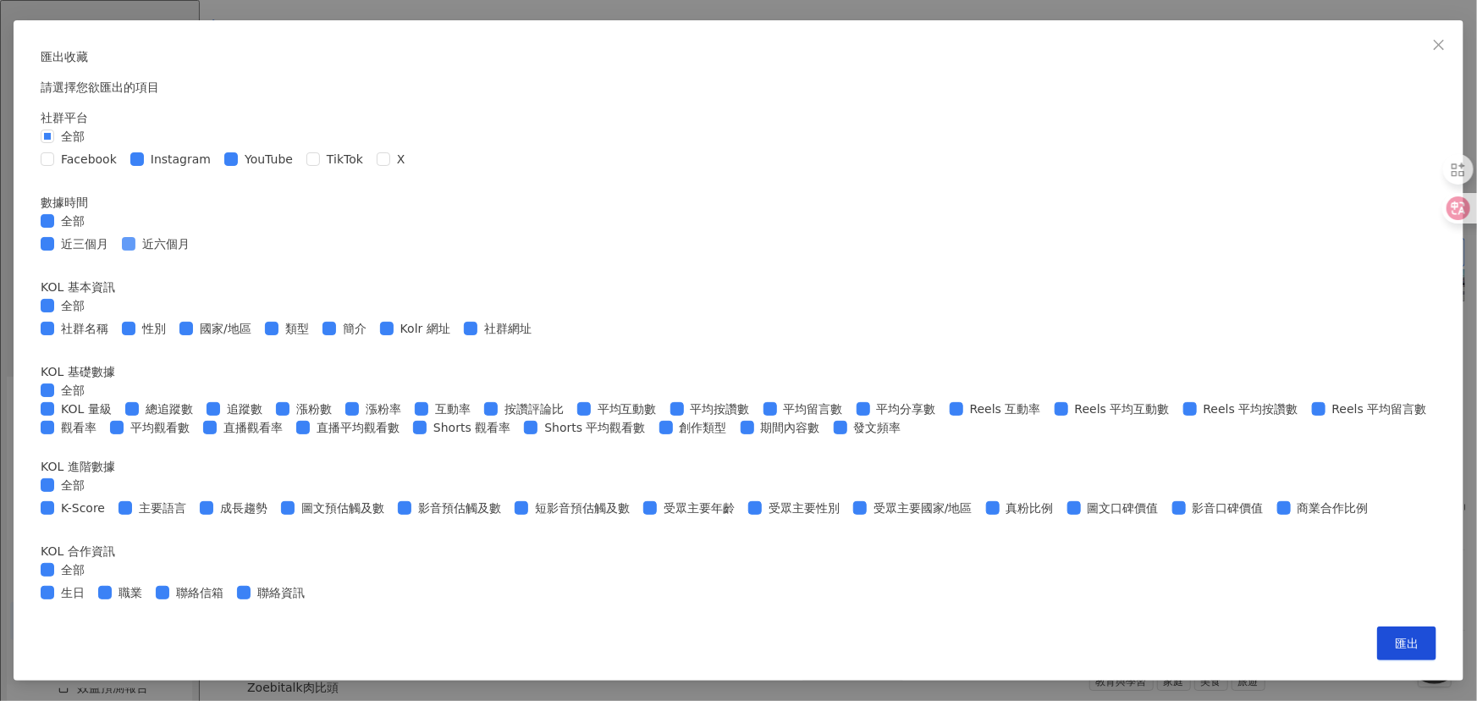
click at [196, 253] on span "近六個月" at bounding box center [165, 243] width 61 height 19
click at [91, 296] on span "全部" at bounding box center [72, 305] width 37 height 19
click at [91, 494] on span "全部" at bounding box center [72, 485] width 37 height 19
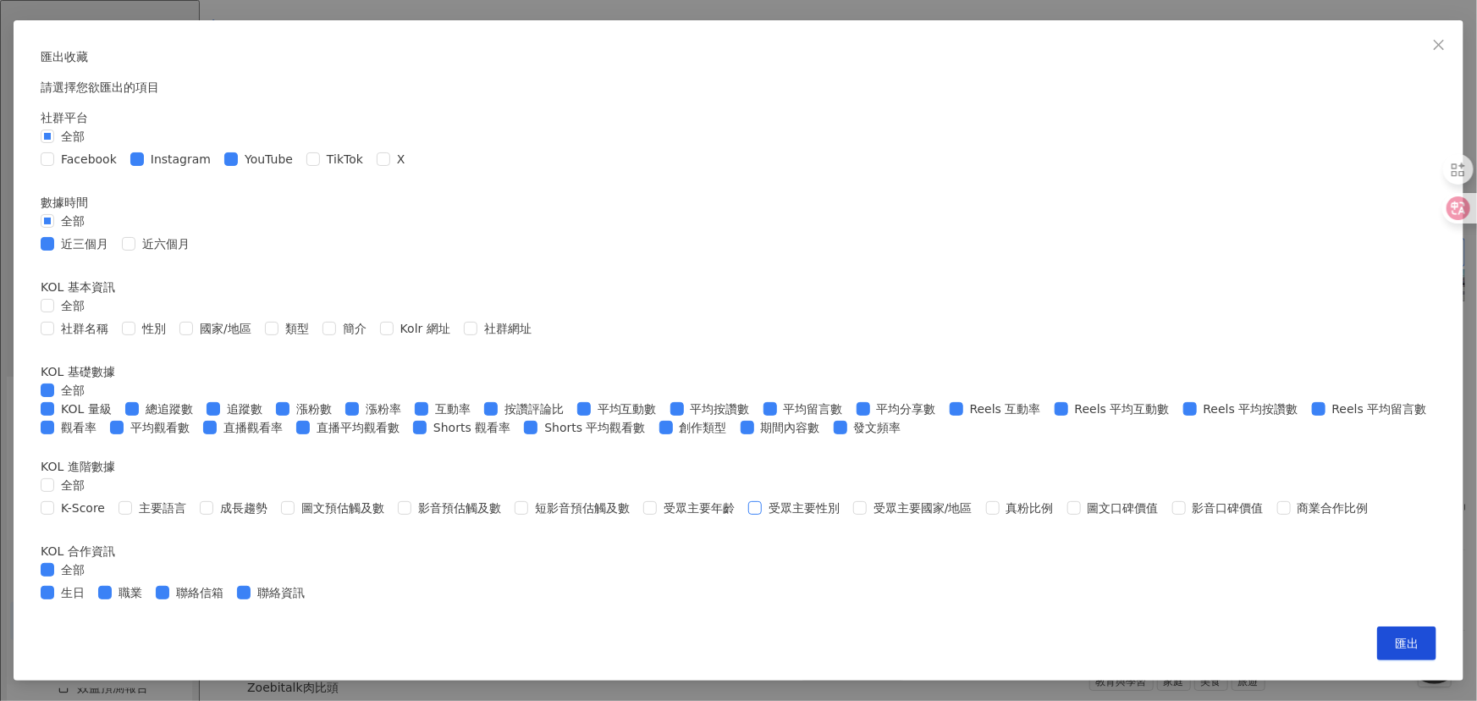
scroll to position [611, 0]
click at [91, 560] on span "全部" at bounding box center [72, 569] width 37 height 19
click at [1395, 650] on span "匯出" at bounding box center [1407, 643] width 24 height 14
